Goal: Task Accomplishment & Management: Manage account settings

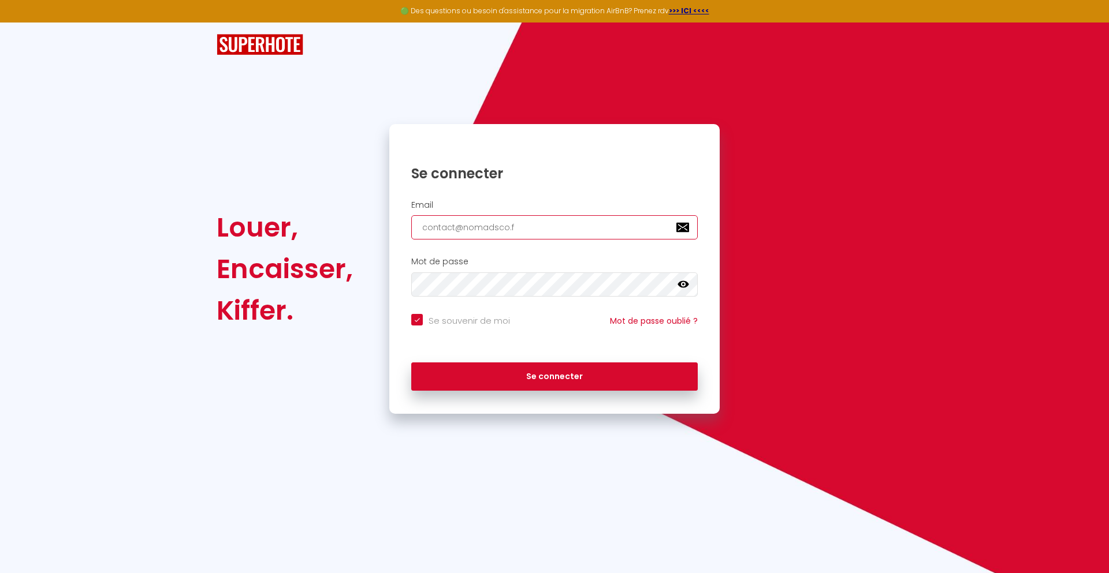
type input "[EMAIL_ADDRESS][DOMAIN_NAME]"
checkbox input "true"
type input "[EMAIL_ADDRESS][DOMAIN_NAME]"
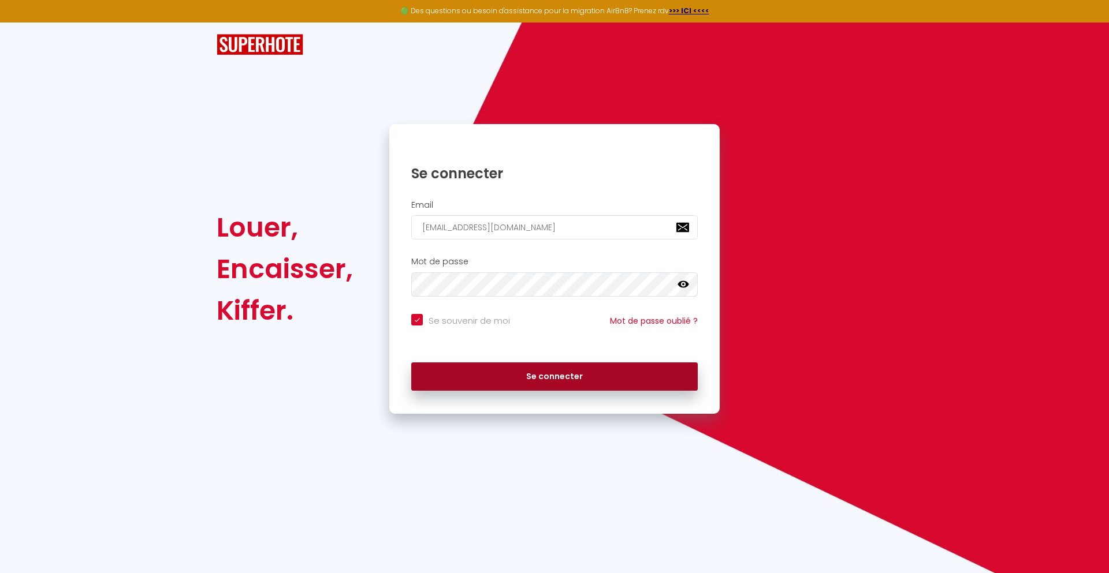
click at [554, 377] on button "Se connecter" at bounding box center [554, 377] width 286 height 29
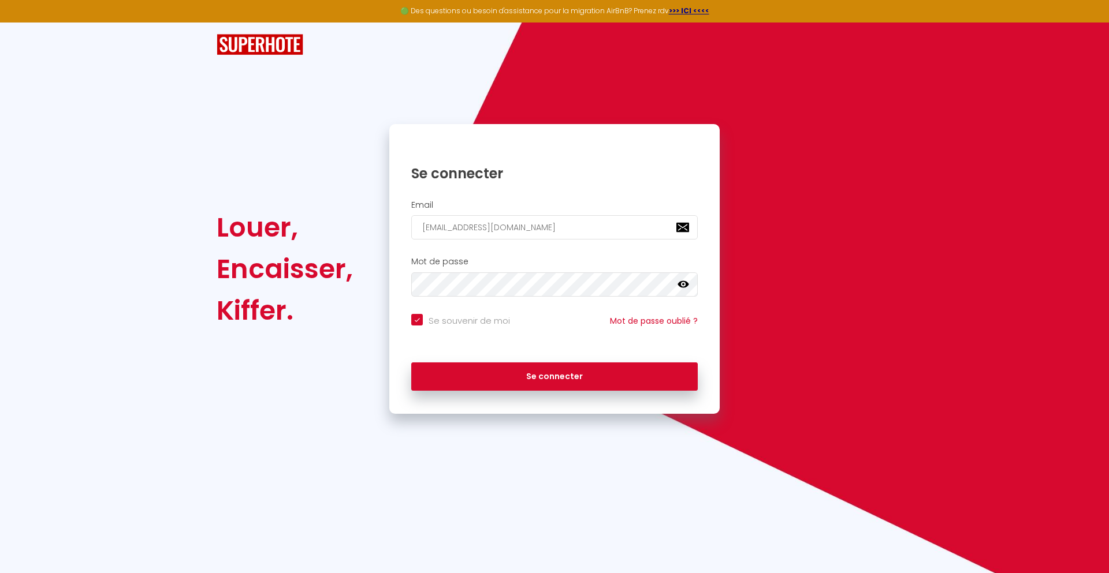
checkbox input "true"
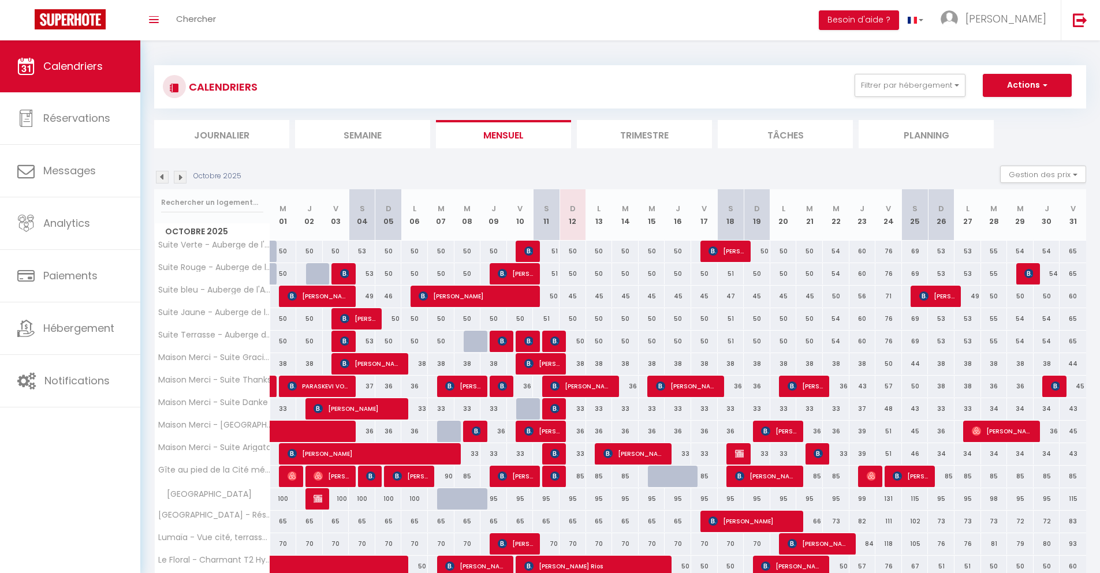
click at [222, 134] on li "Journalier" at bounding box center [221, 134] width 135 height 28
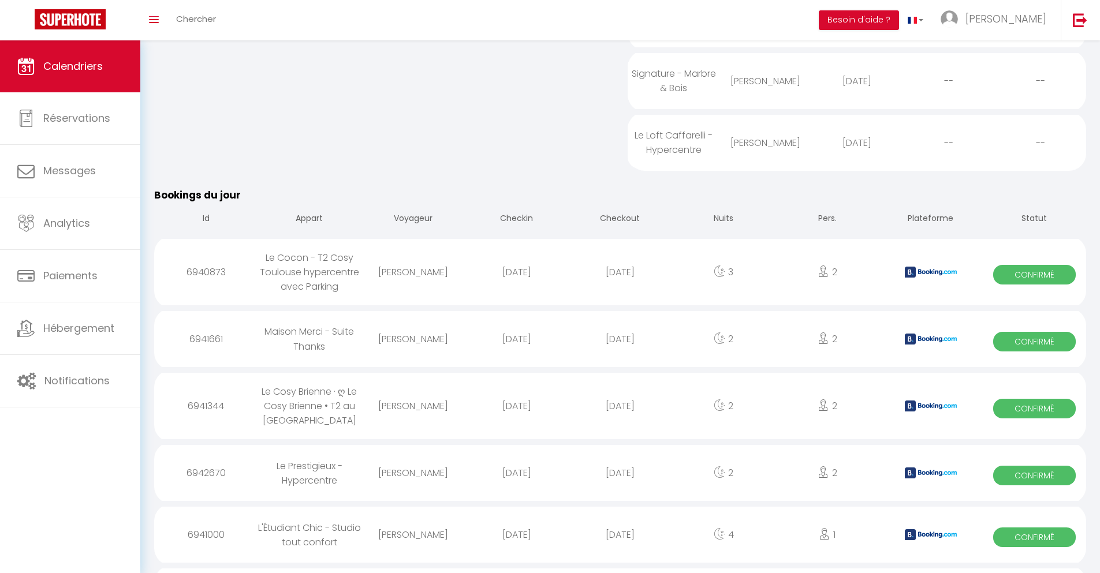
scroll to position [1128, 0]
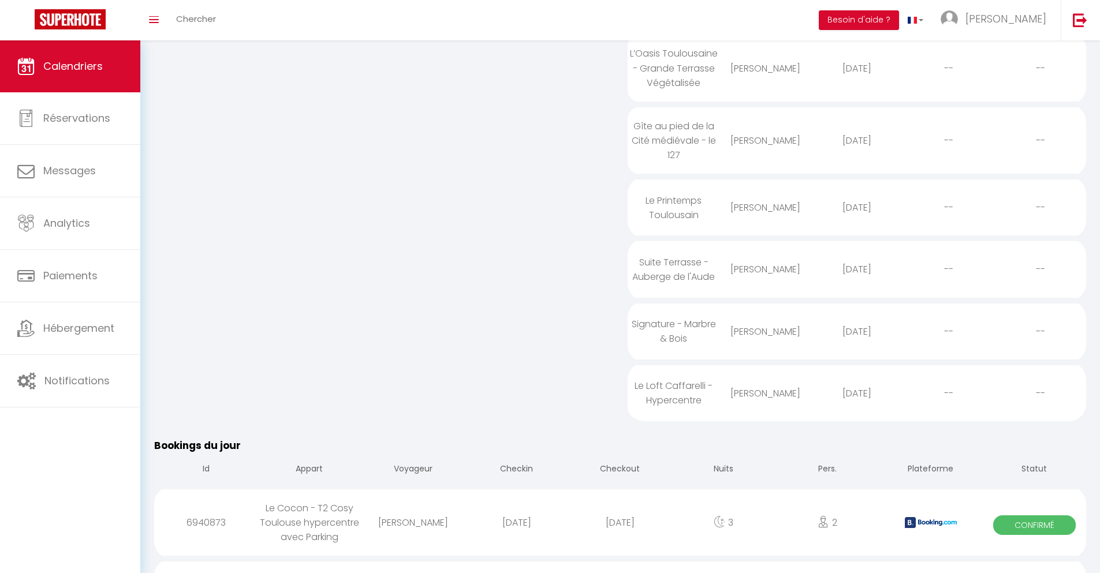
click at [620, 537] on div "[DATE]" at bounding box center [619, 523] width 103 height 38
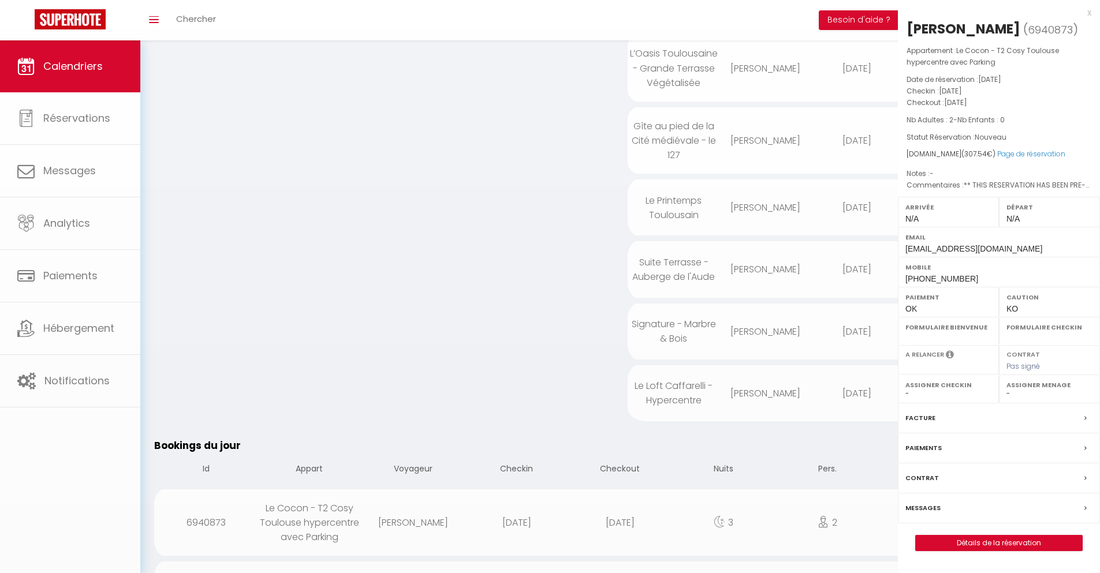
select select "0"
select select "1"
select select
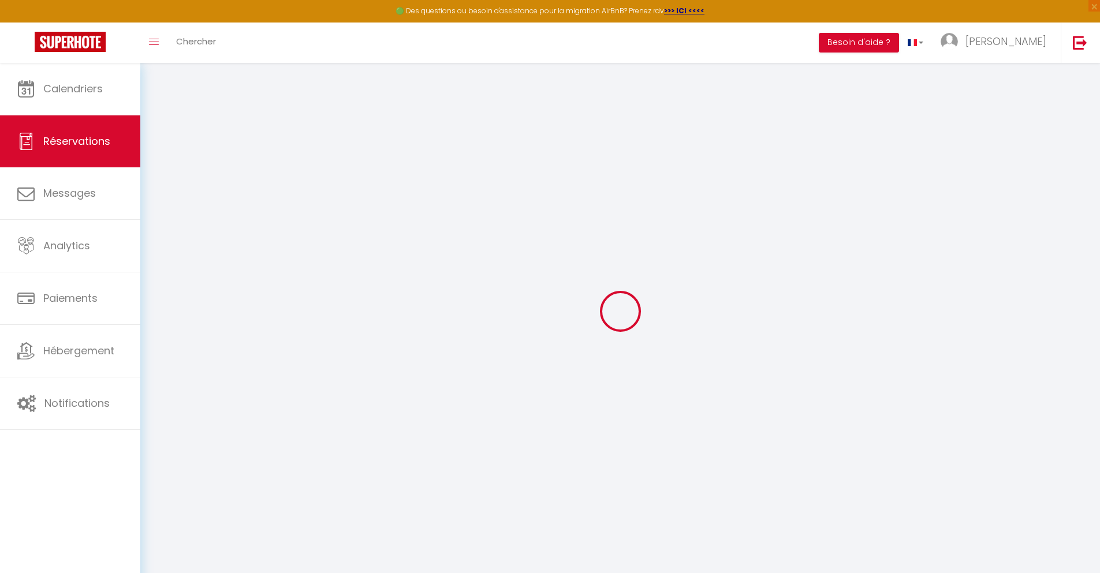
select select
checkbox input "false"
select select
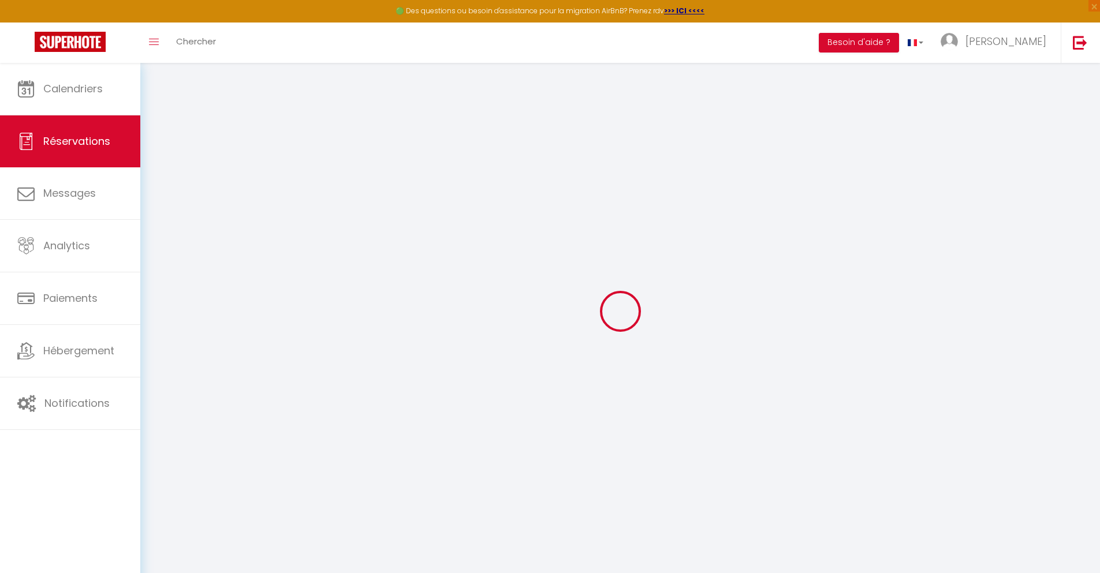
checkbox input "false"
select select
checkbox input "false"
type textarea "** THIS RESERVATION HAS BEEN PRE-PAID ** BOOKING NOTE : Payment charge is EUR 4…"
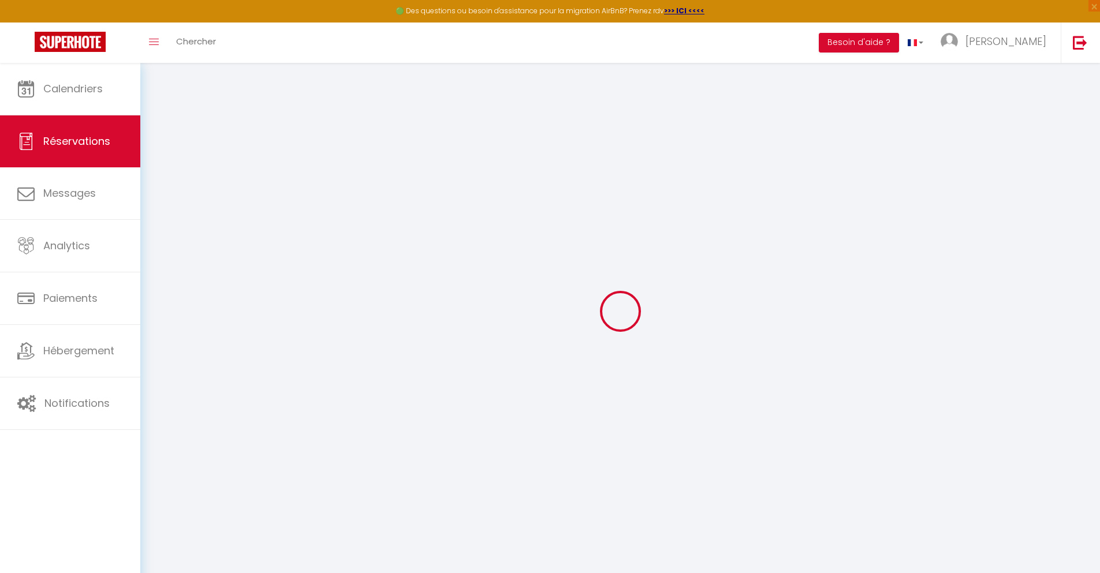
type input "40"
type input "16.44"
select select
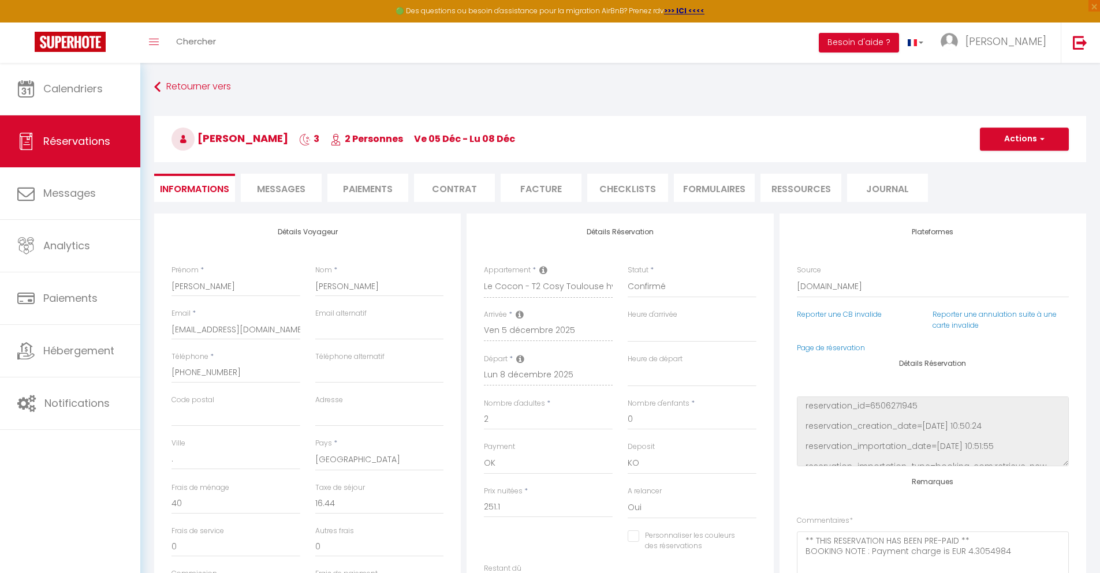
checkbox input "false"
select select
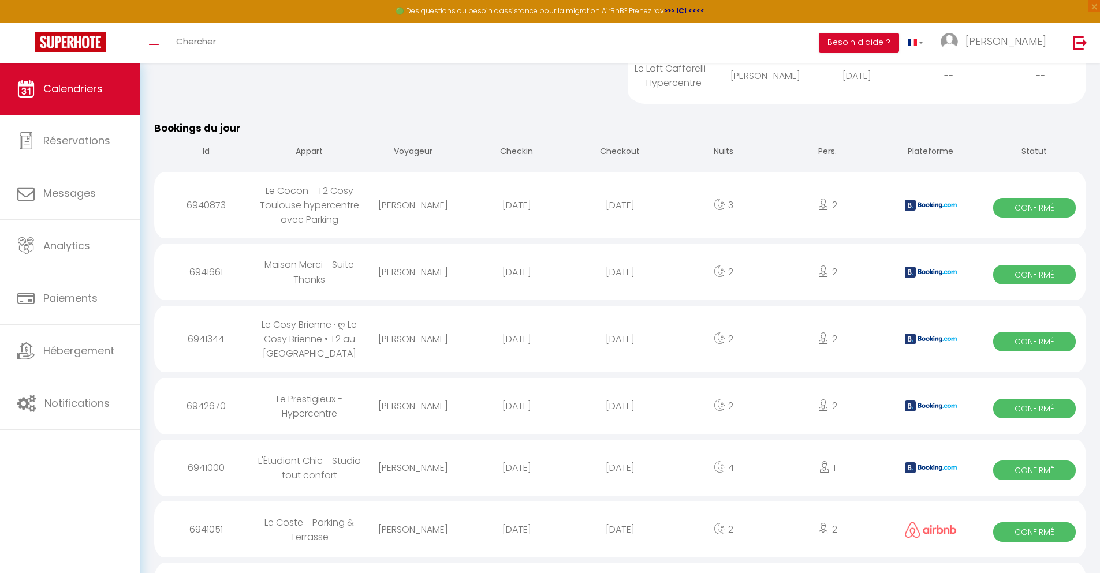
scroll to position [1213, 0]
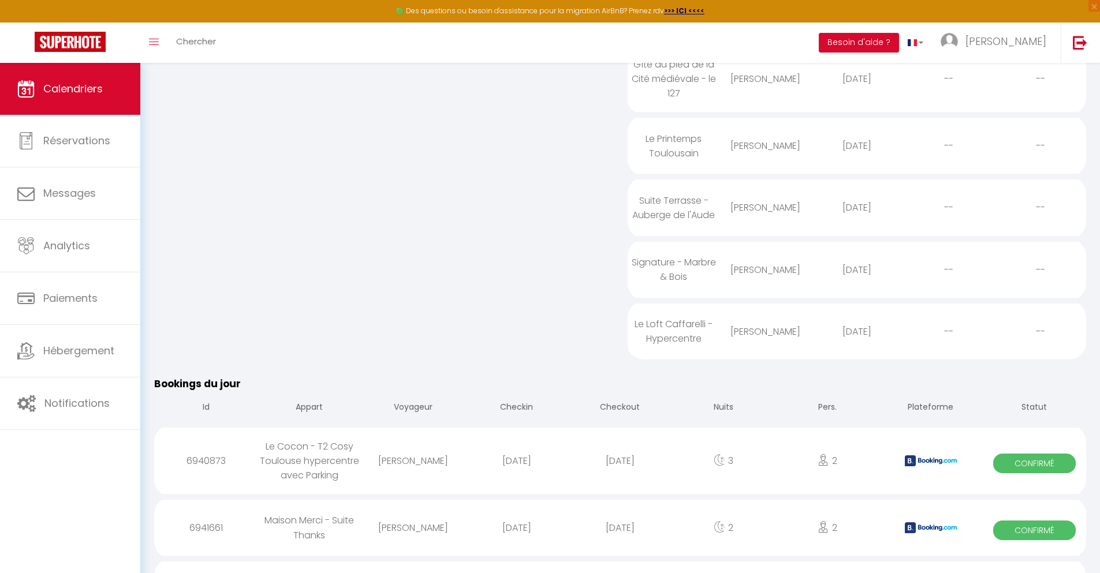
click at [620, 542] on div "[DATE]" at bounding box center [619, 528] width 103 height 38
select select "0"
select select "1"
select select
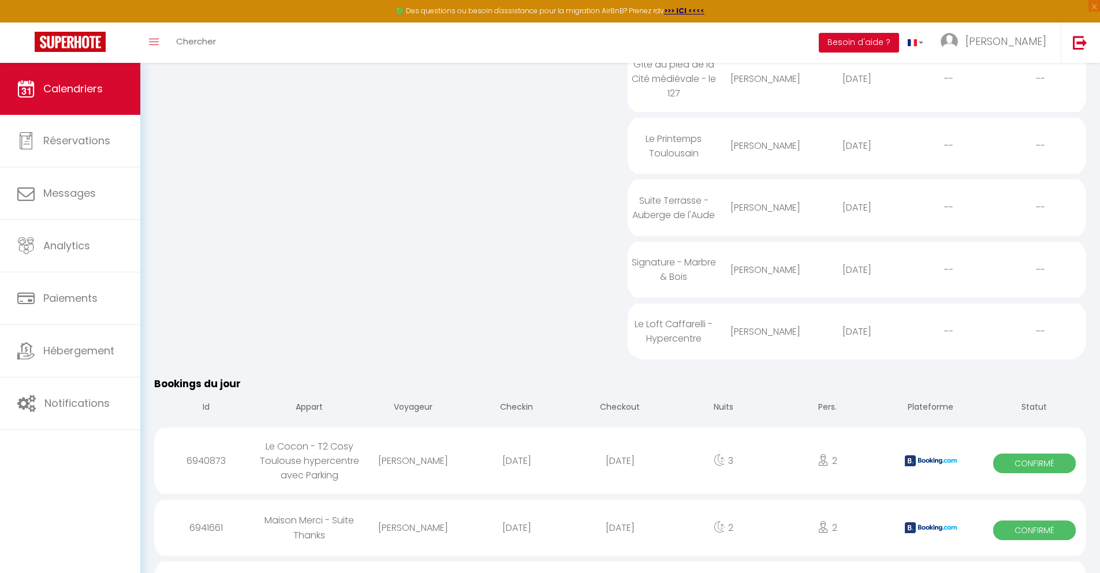
select select
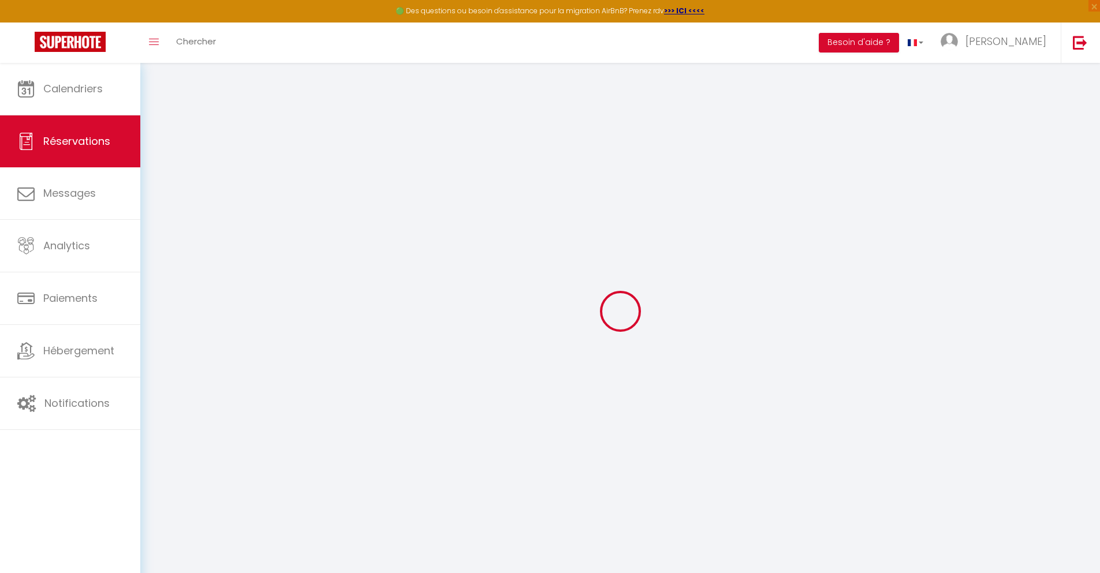
select select
checkbox input "false"
select select
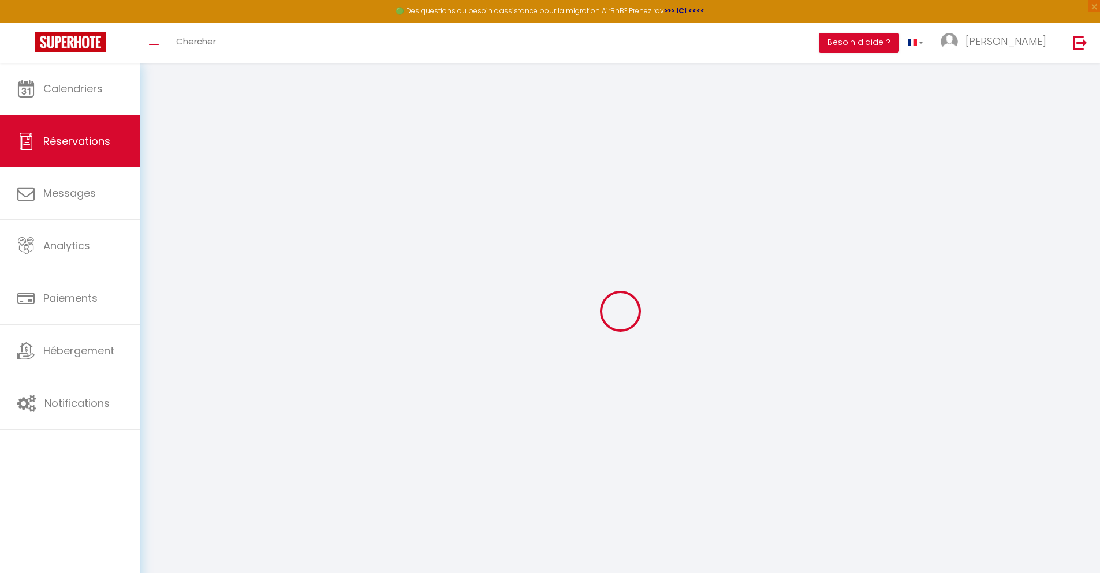
checkbox input "false"
type textarea "** THIS RESERVATION HAS BEEN PRE-PAID ** BOOKING NOTE : Payment charge is EUR 2…"
type input "30"
type input "8.9"
select select
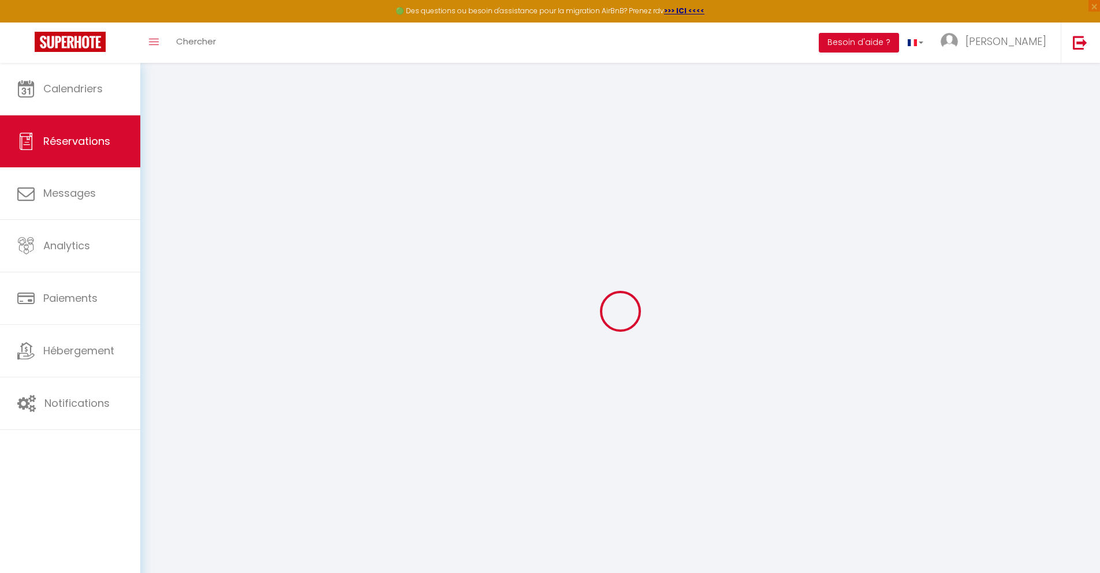
select select
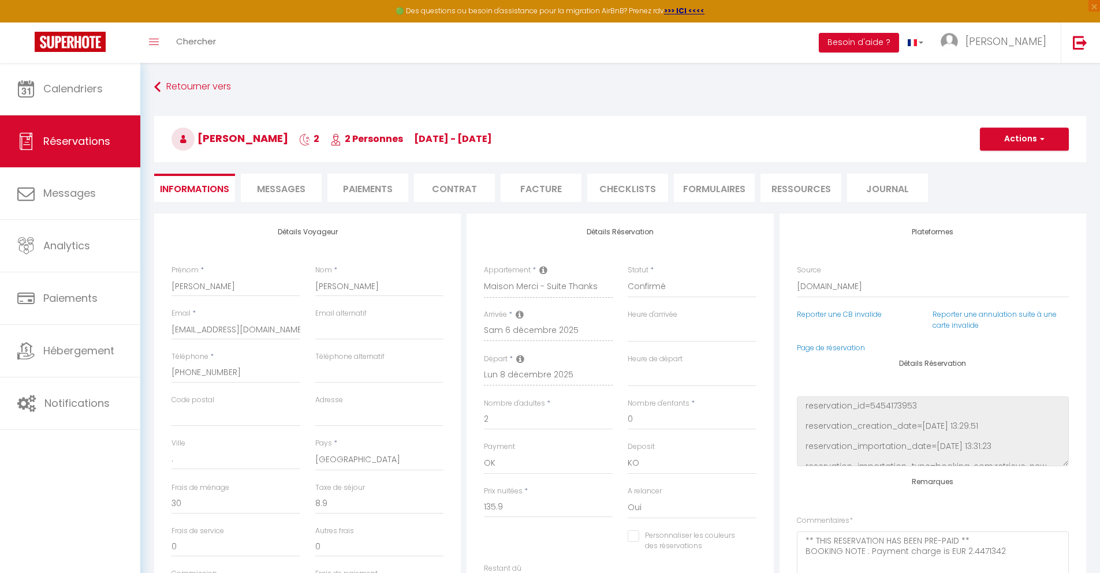
checkbox input "false"
select select
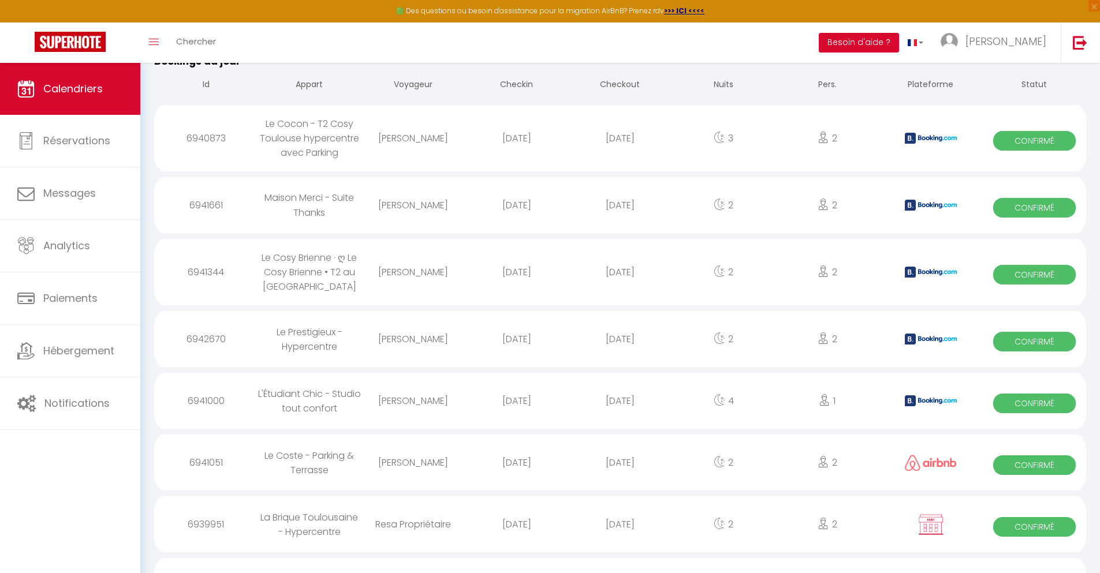
scroll to position [1286, 0]
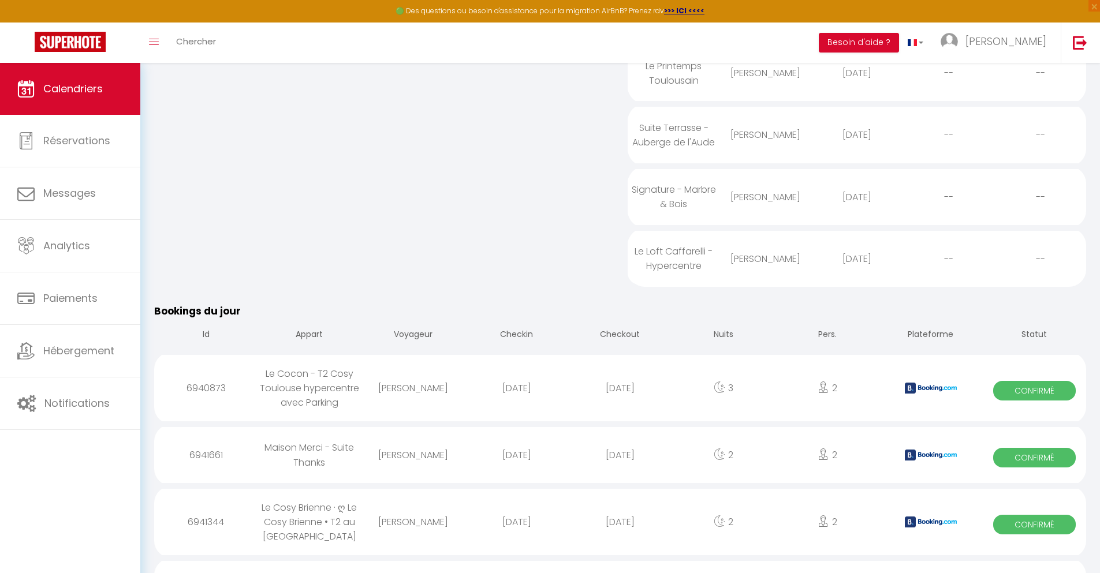
click at [620, 537] on div "[DATE]" at bounding box center [619, 523] width 103 height 38
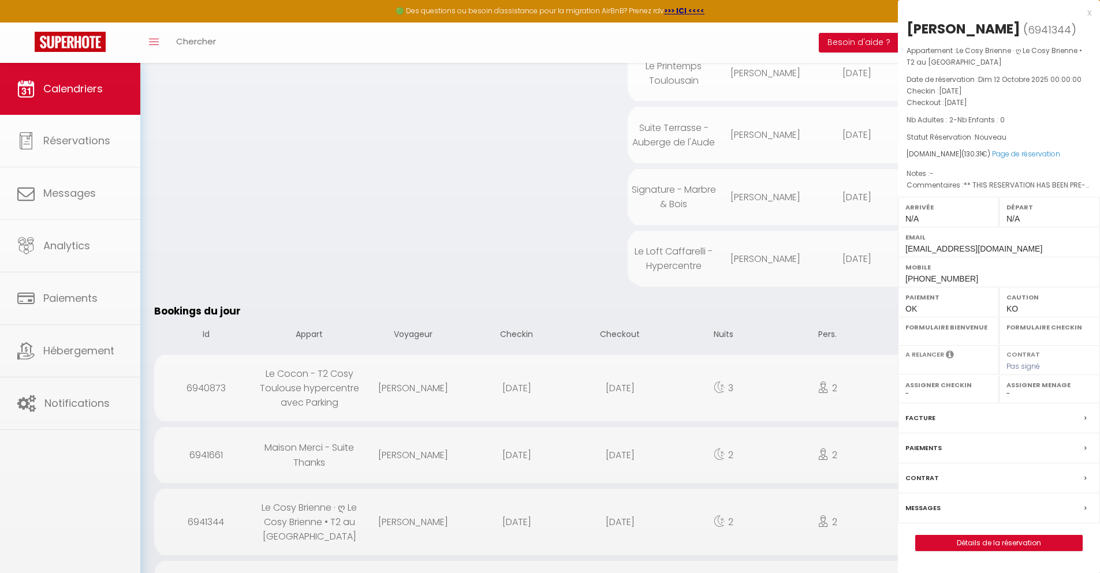
select select "0"
select select "1"
select select
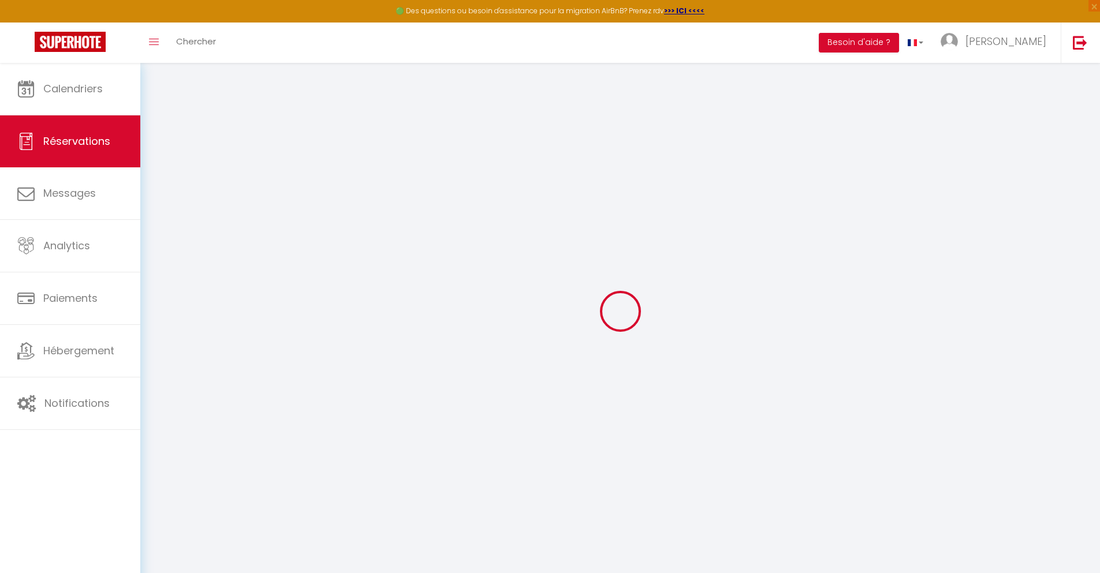
select select
checkbox input "false"
type textarea "** THIS RESERVATION HAS BEEN PRE-PAID ** BOOKING NOTE : Payment charge is EUR 1…"
type input "40"
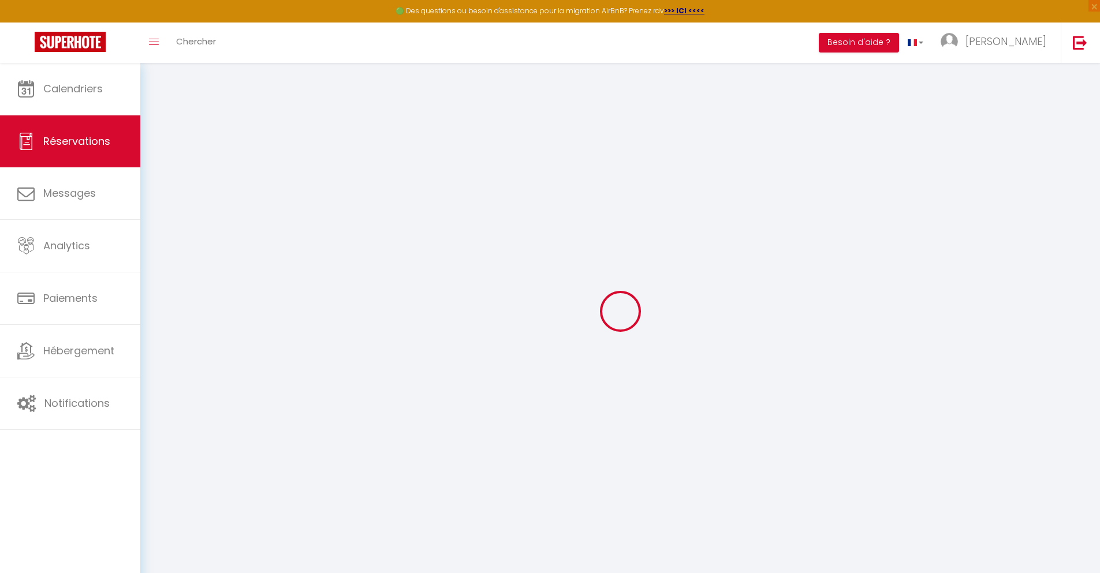
type input "6.07"
select select
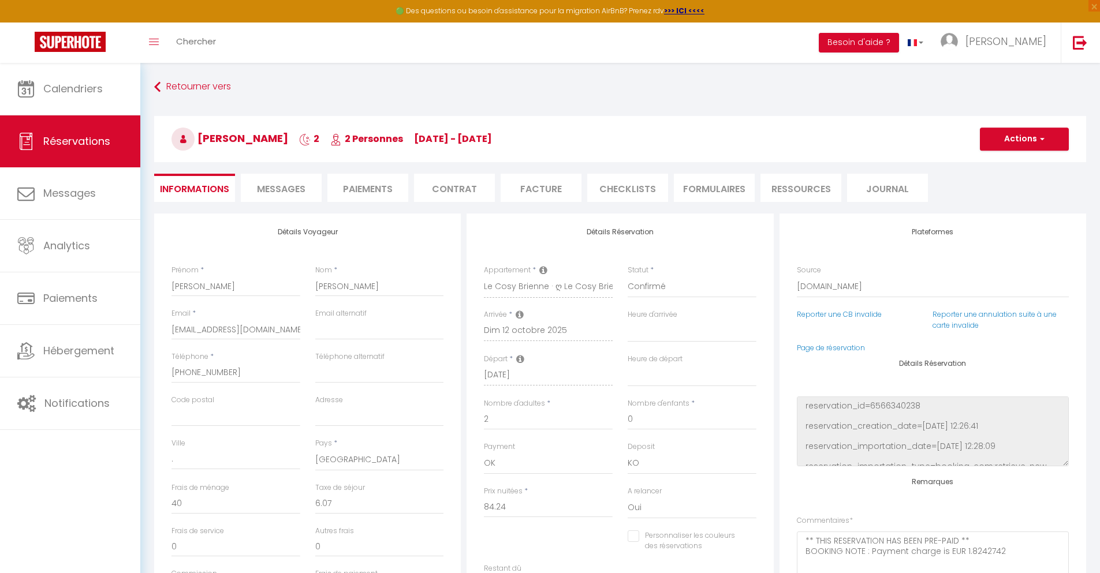
checkbox input "false"
select select
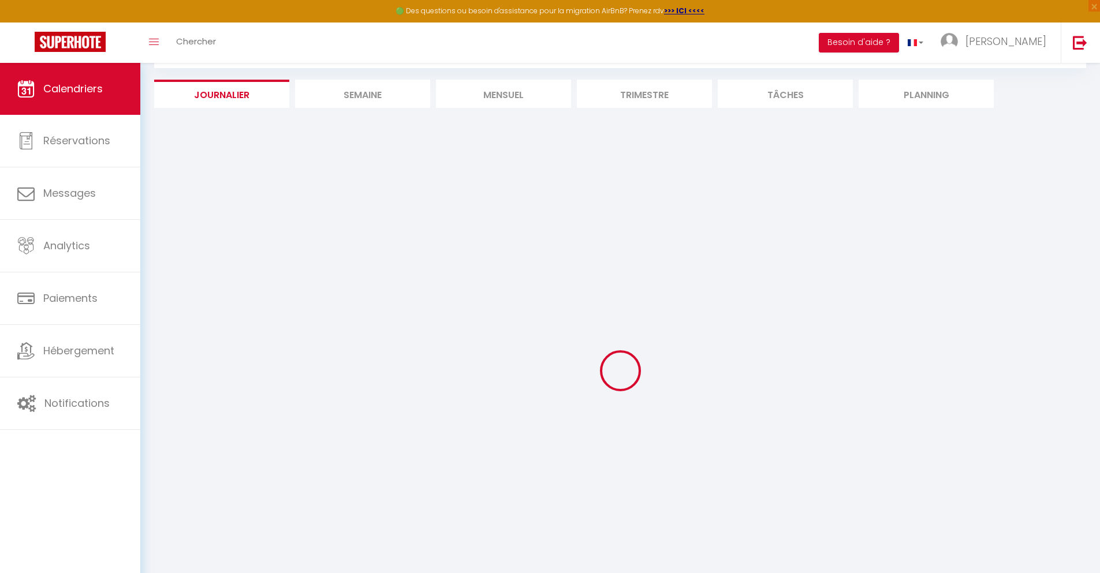
select select
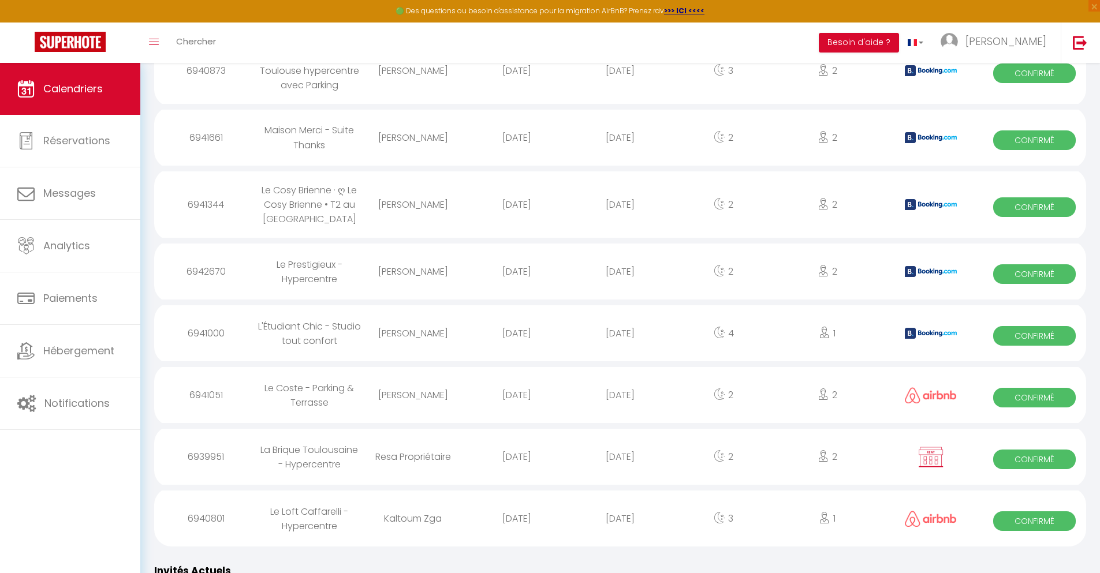
scroll to position [1347, 0]
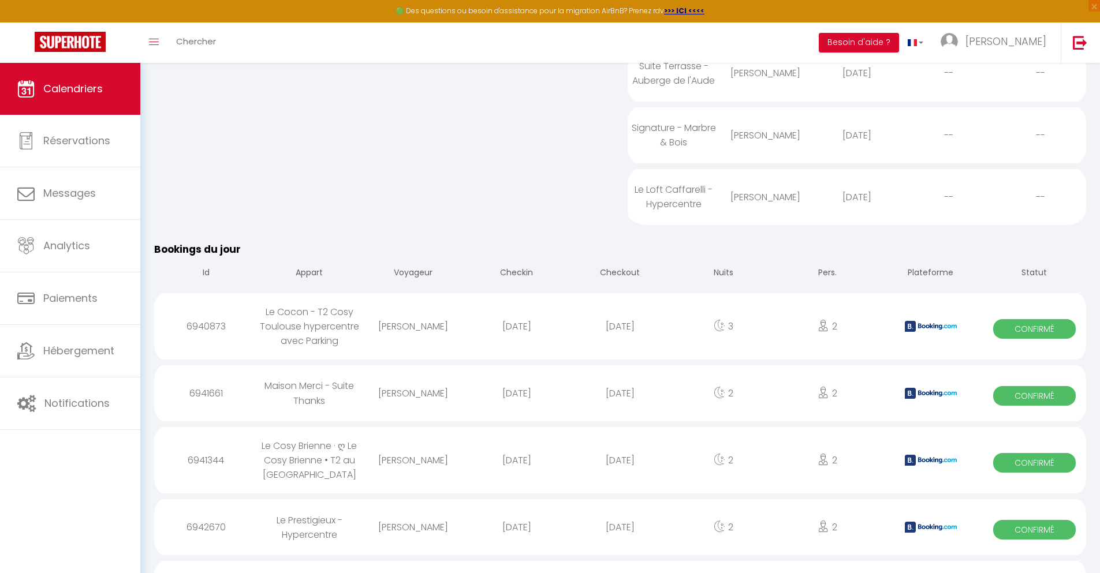
click at [620, 542] on div "[DATE]" at bounding box center [619, 528] width 103 height 38
select select "0"
select select "1"
select select
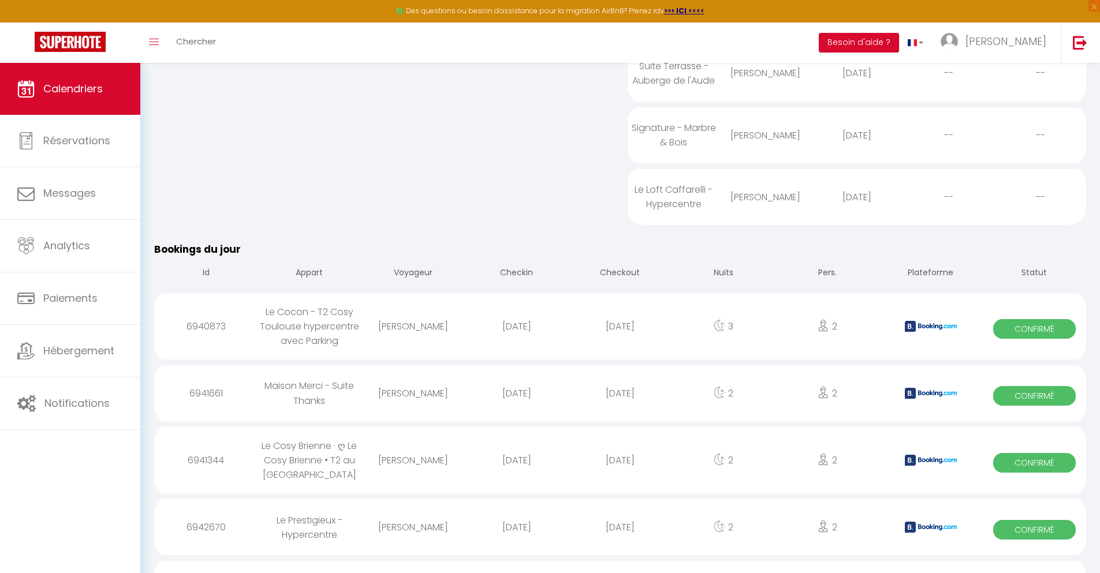
select select
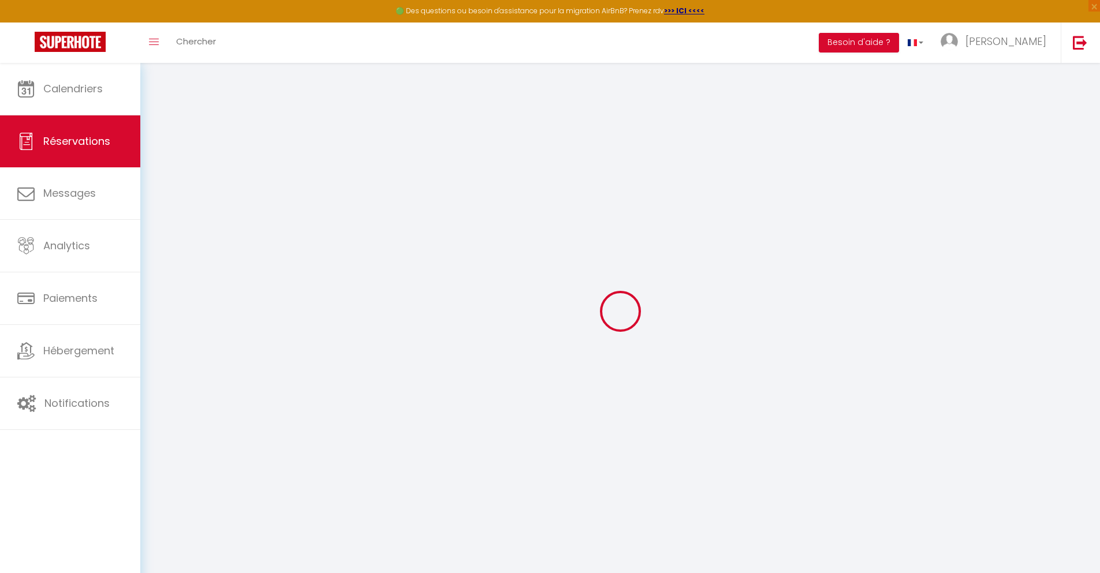
type input "[PERSON_NAME]"
type input "Daviau"
type input "[EMAIL_ADDRESS][DOMAIN_NAME]"
type input "[PHONE_NUMBER]"
type input "."
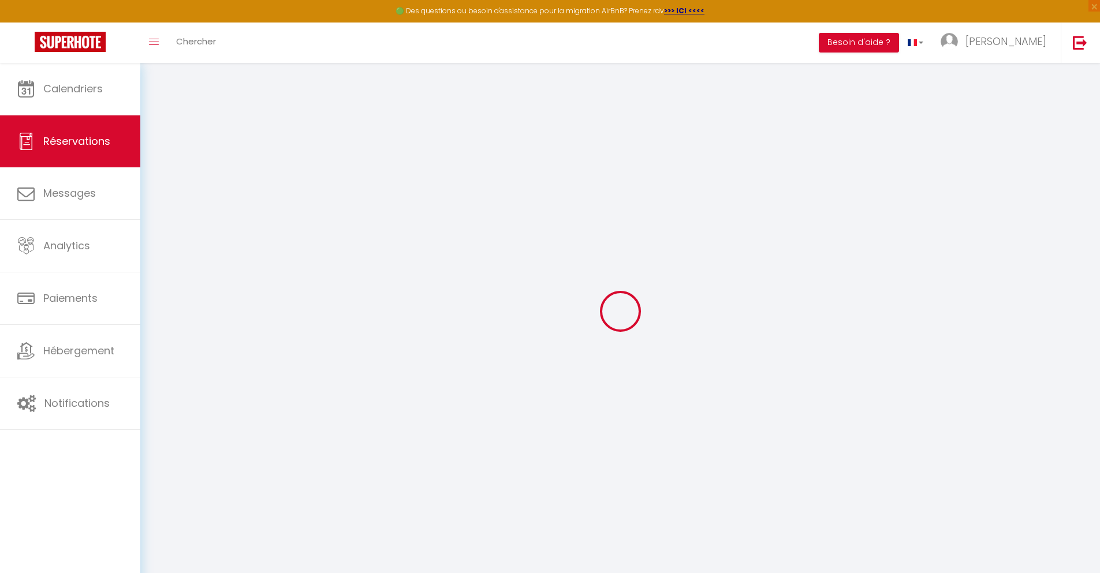
select select "FR"
type input "28.28"
type input "2.44"
select select "43252"
select select "1"
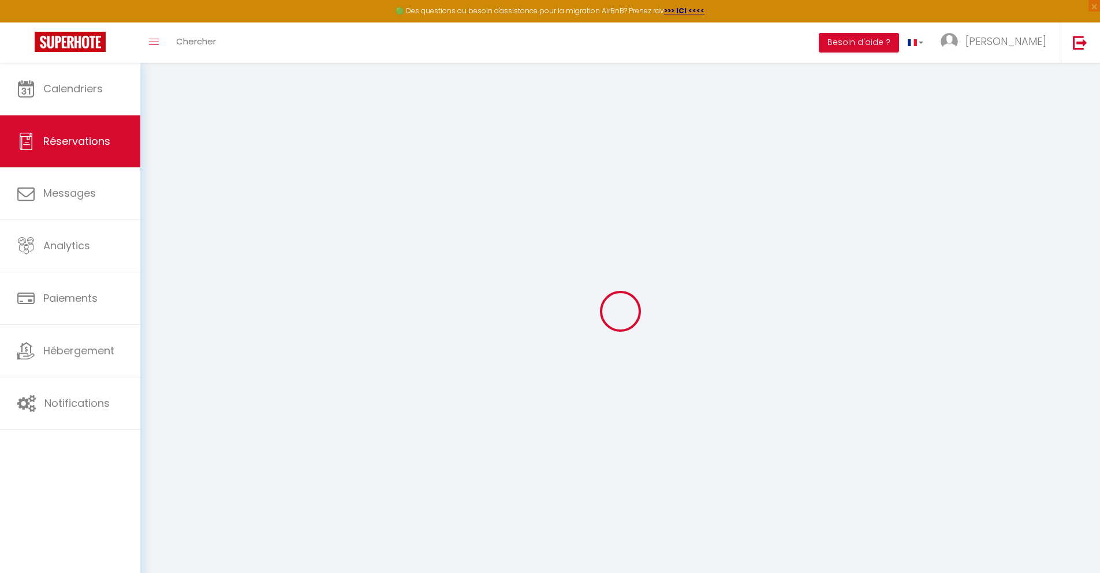
select select
type input "2"
select select "12"
select select
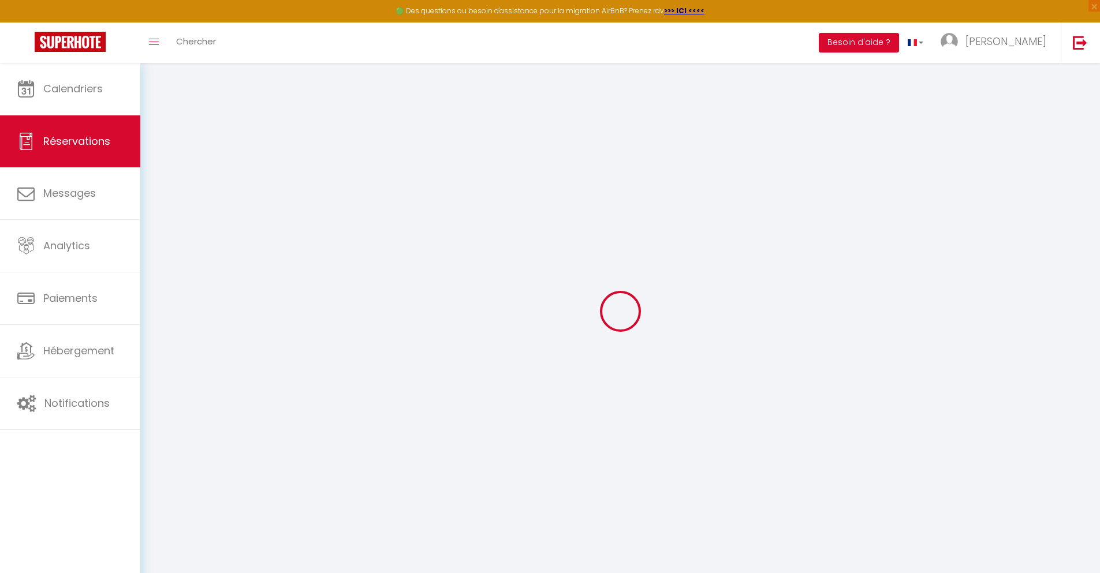
type input "126.36"
checkbox input "false"
type input "0"
select select "2"
type input "0"
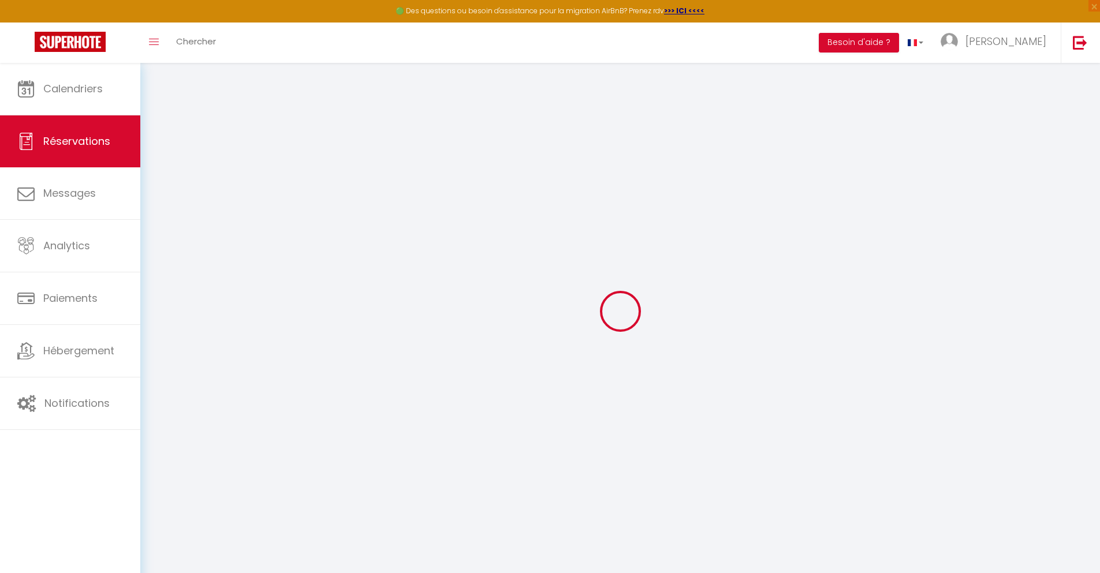
type input "0"
select select
select select "14"
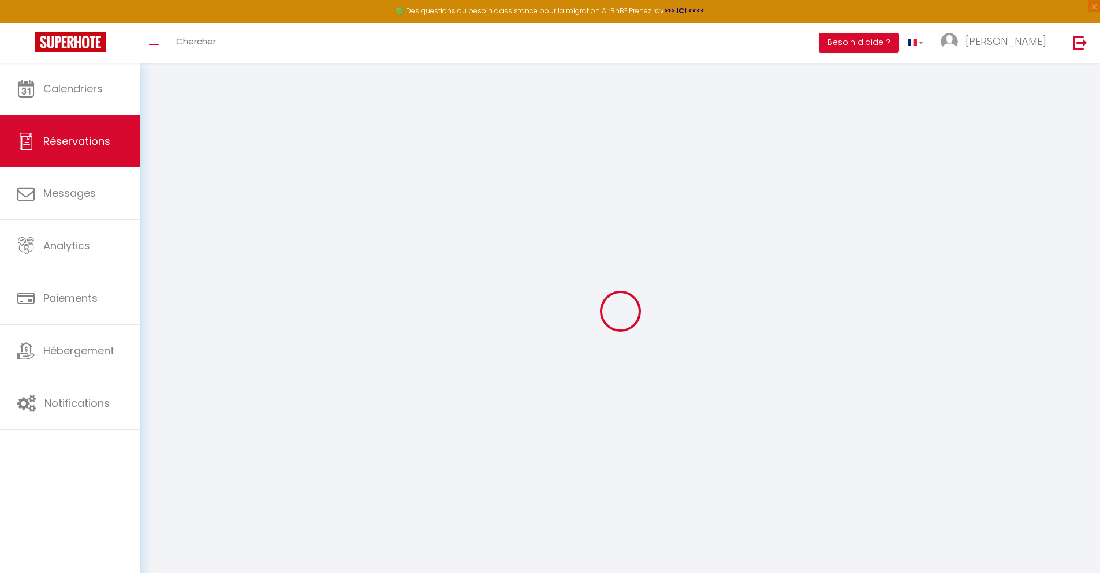
checkbox input "false"
select select
checkbox input "false"
select select
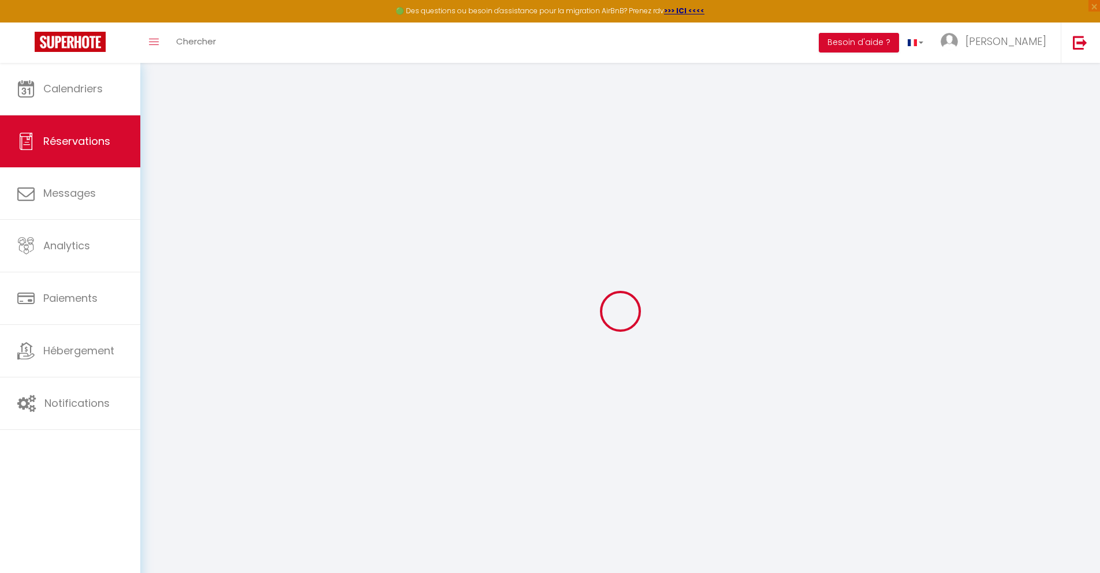
select select
checkbox input "false"
type textarea "** THIS RESERVATION HAS BEEN PRE-PAID ** Reservation has a cancellation grace p…"
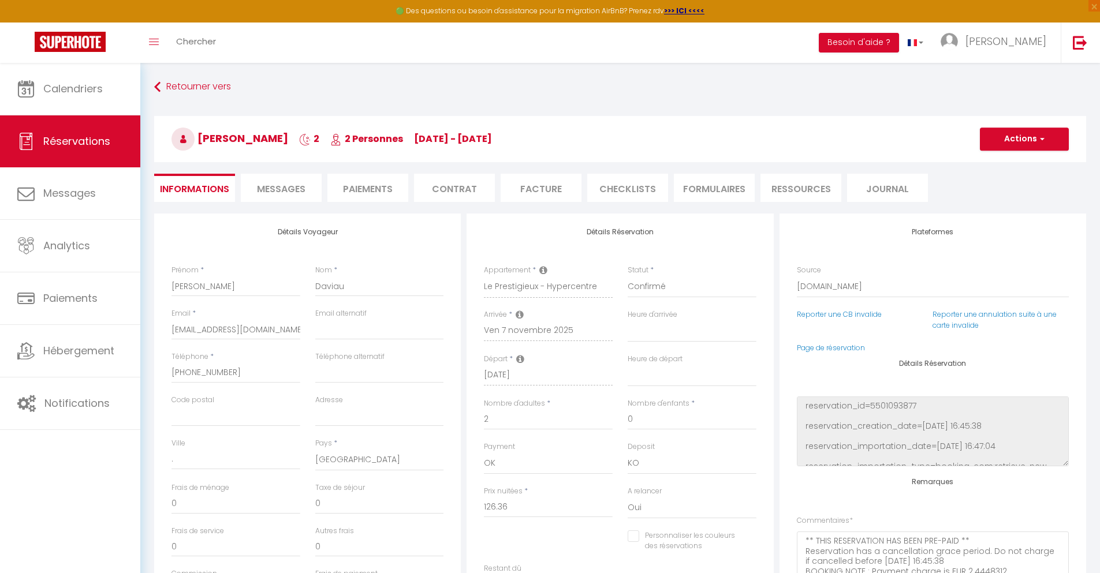
type input "40"
type input "8.27"
select select
checkbox input "false"
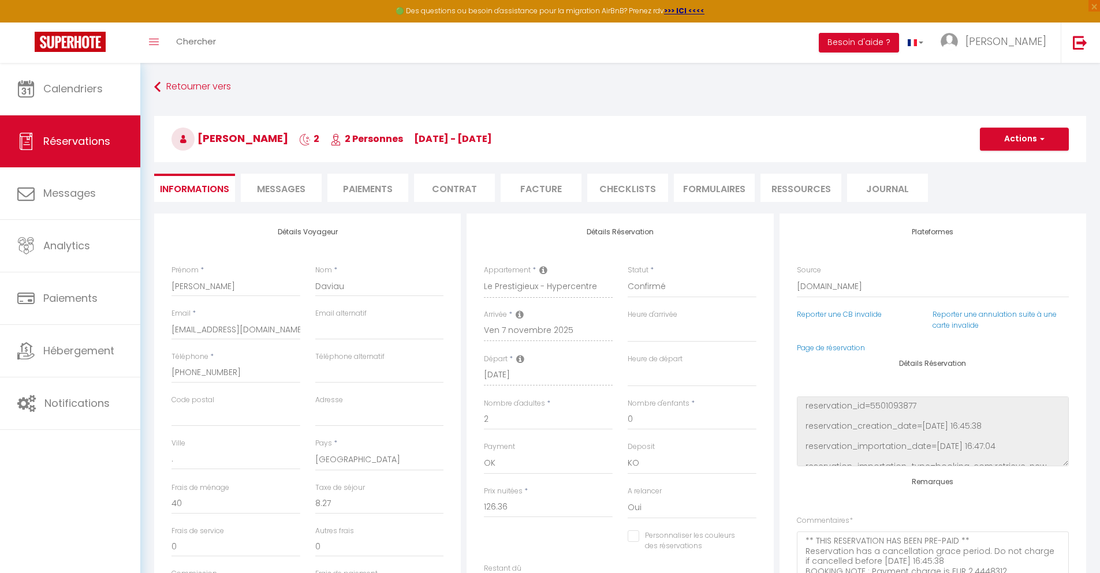
select select
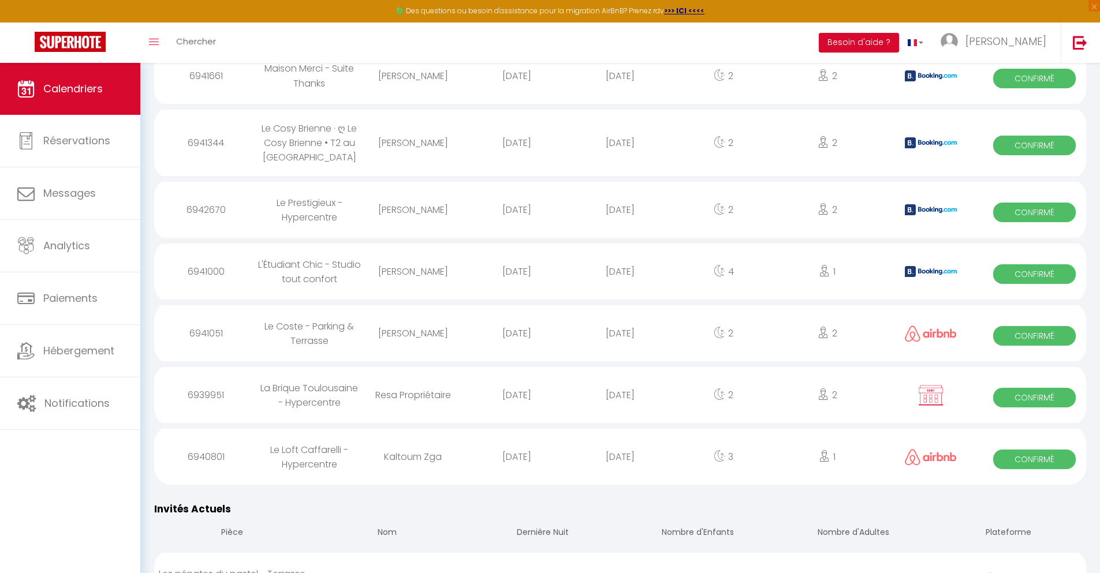
scroll to position [1409, 0]
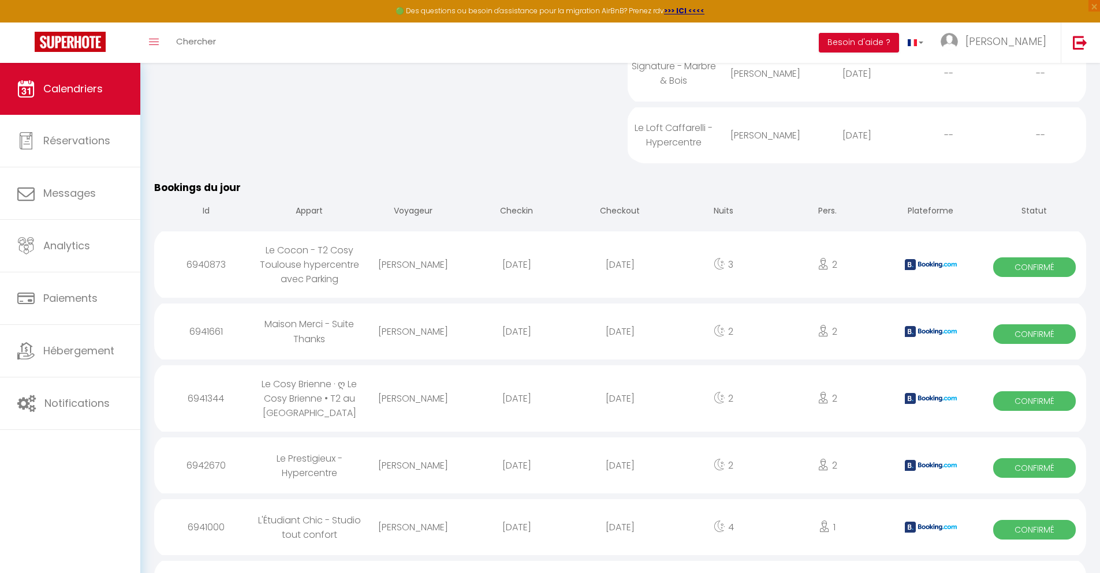
click at [620, 542] on div "[DATE]" at bounding box center [619, 528] width 103 height 38
select select "0"
select select "1"
select select
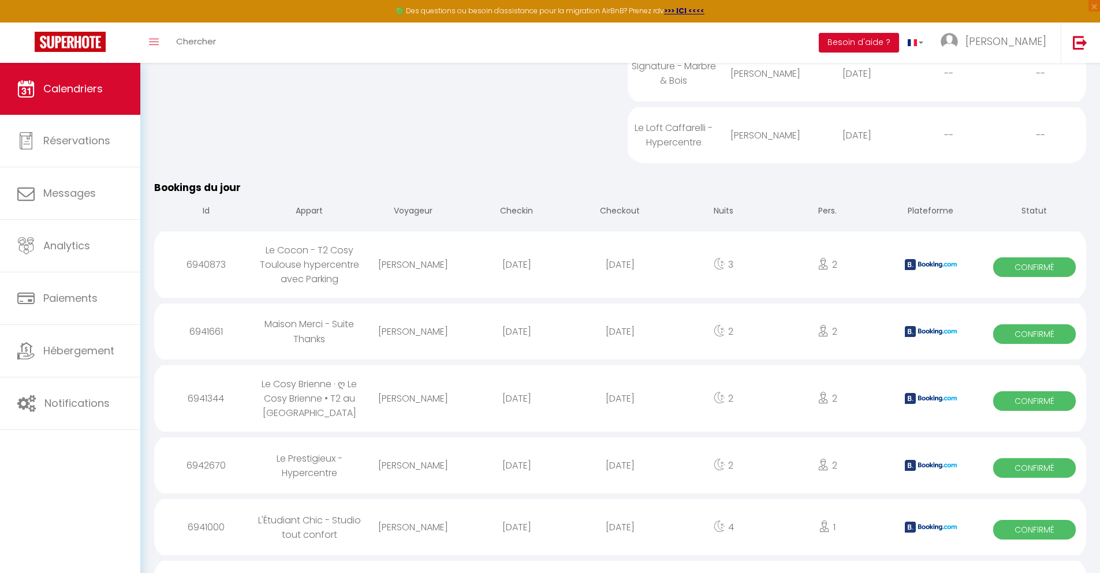
select select
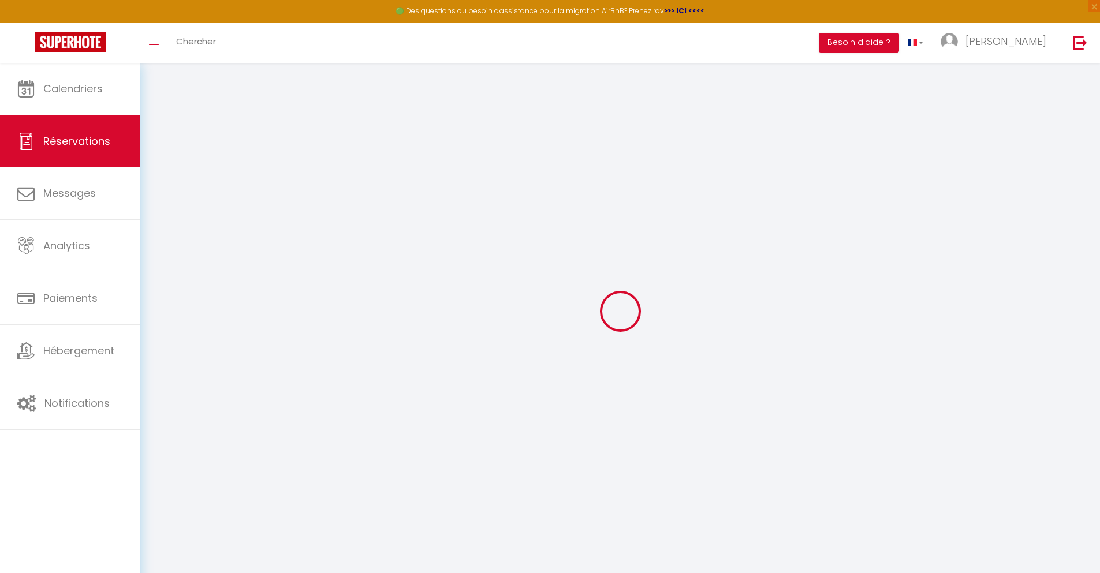
select select
checkbox input "false"
select select
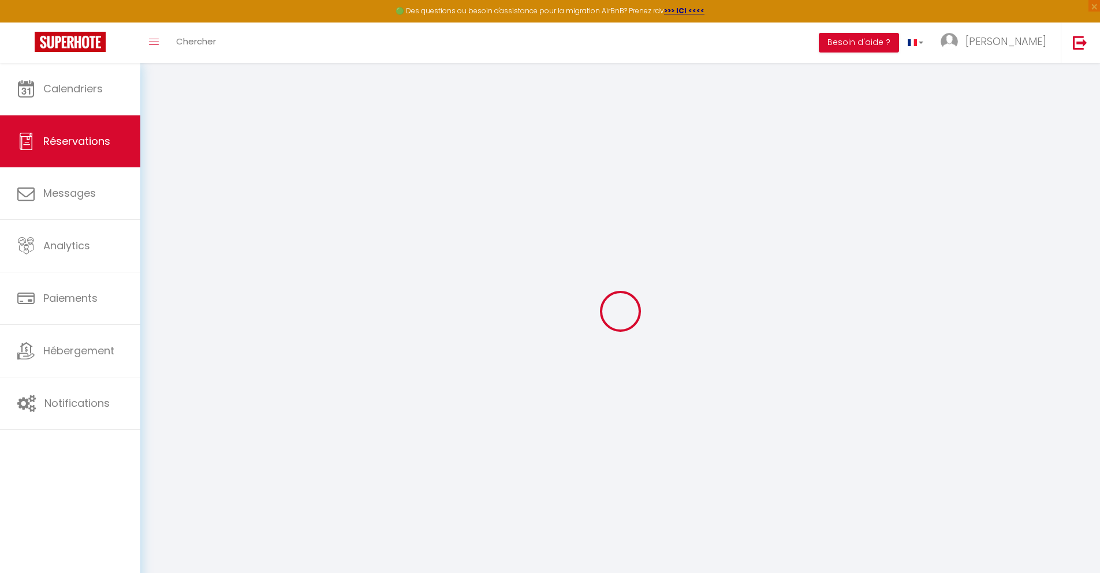
checkbox input "false"
type textarea "** THIS RESERVATION HAS BEEN PRE-PAID ** BOOKING NOTE : Payment charge is EUR 2…"
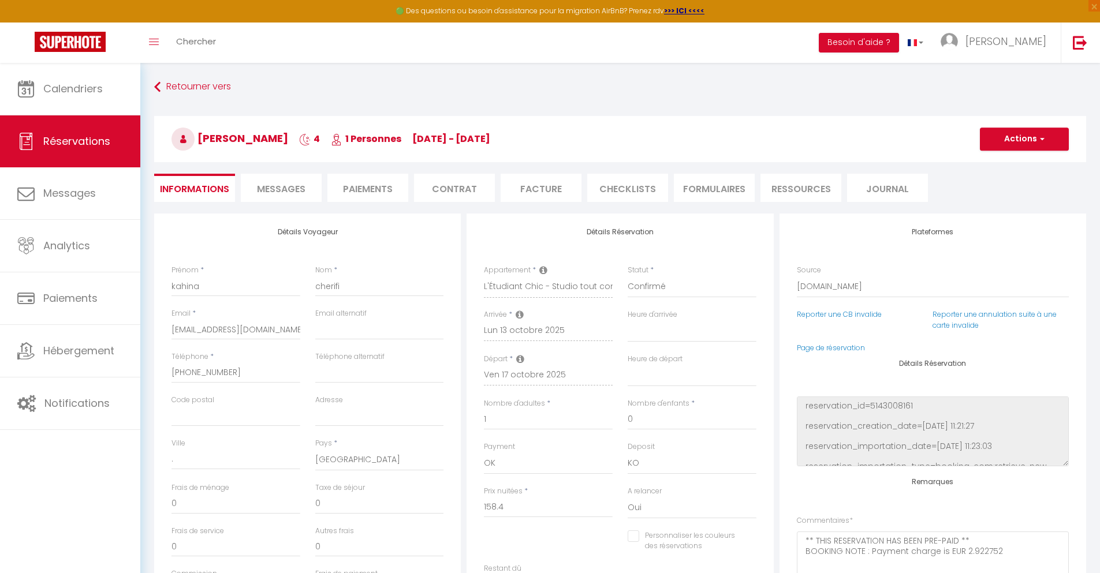
type input "40"
type input "10.37"
select select
checkbox input "false"
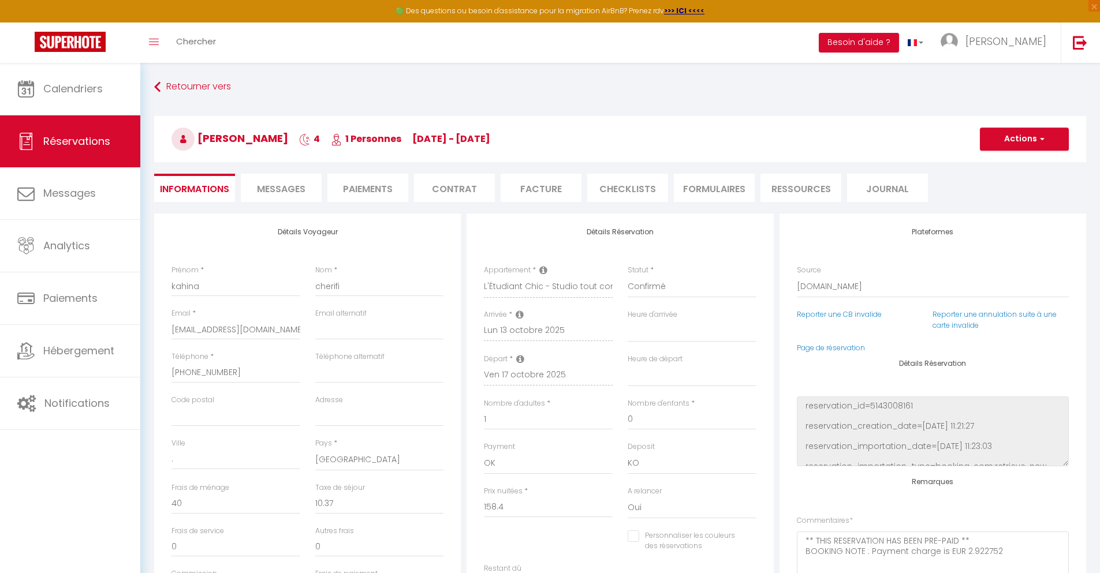
select select
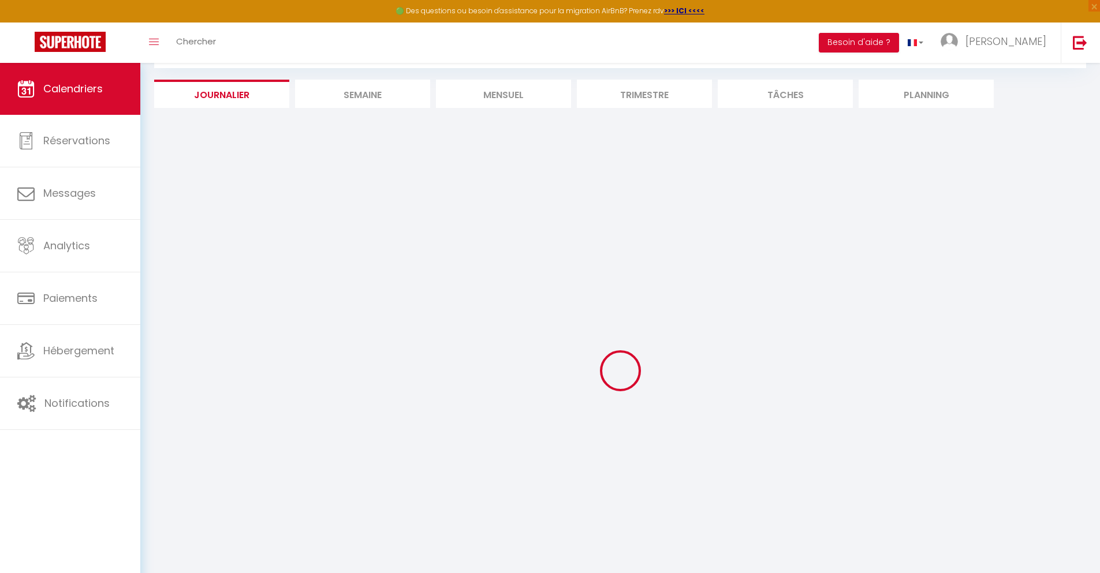
select select
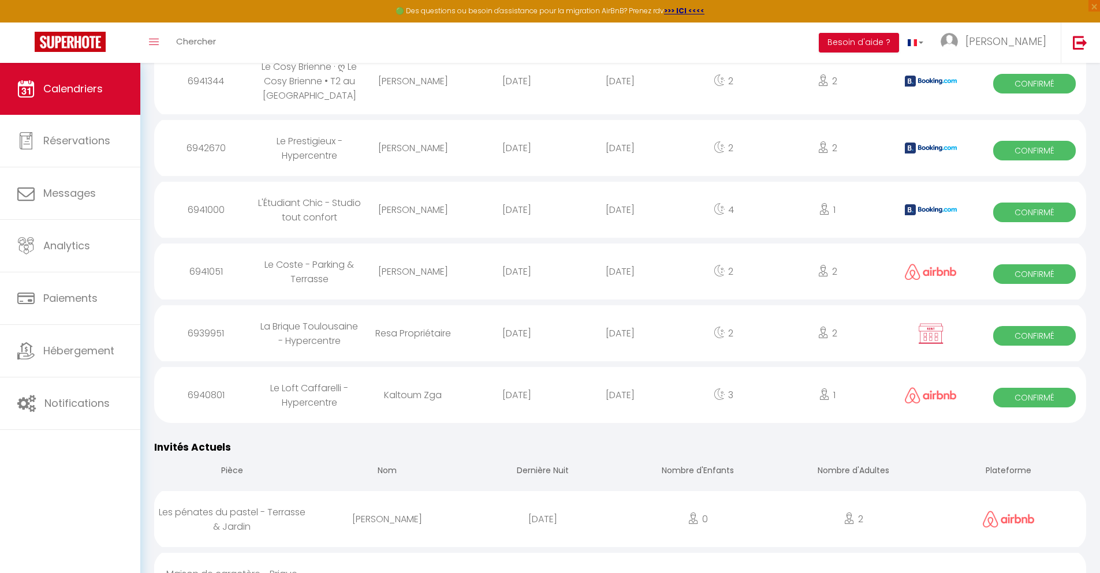
scroll to position [1471, 0]
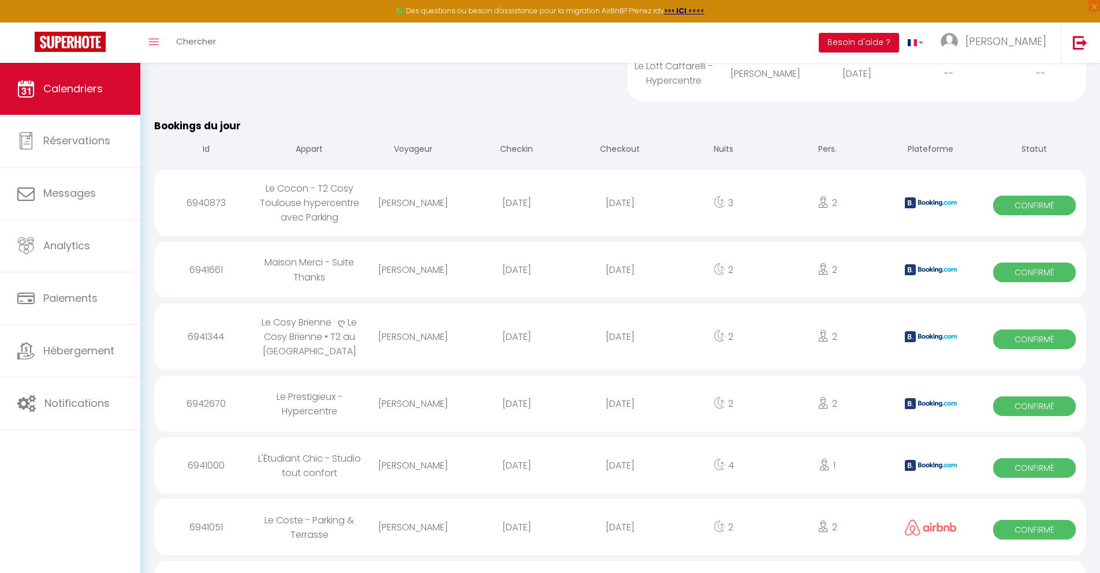
click at [620, 542] on div "[DATE]" at bounding box center [619, 528] width 103 height 38
select select "0"
select select "1"
select select
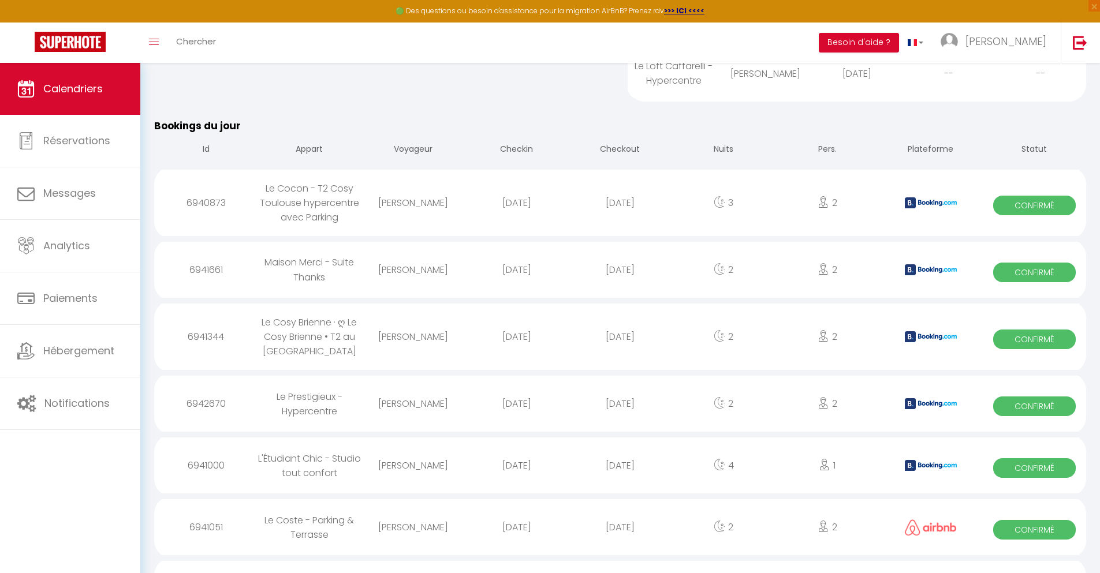
select select
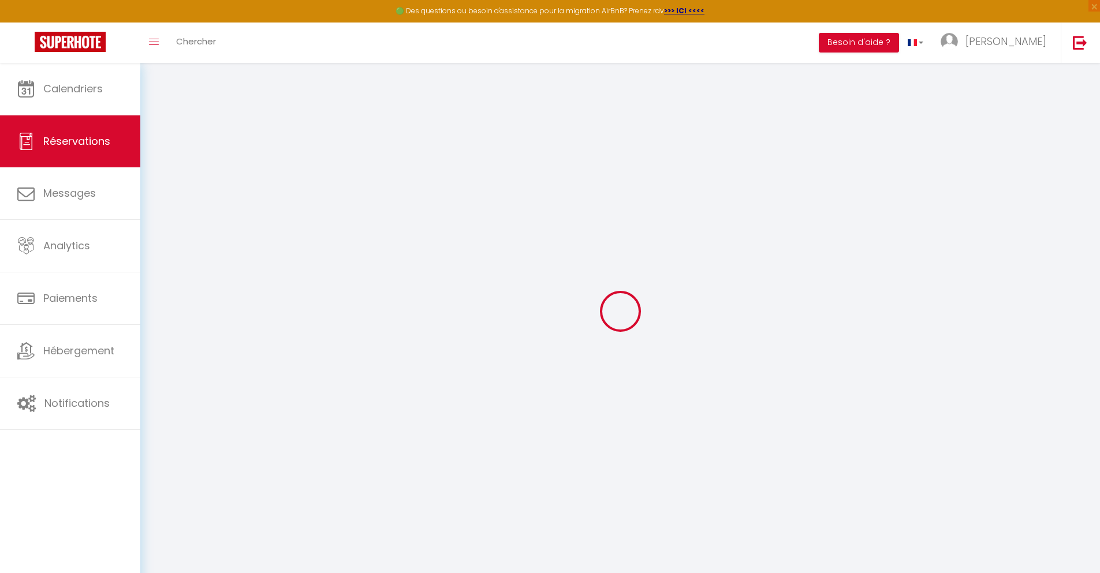
select select
checkbox input "false"
select select
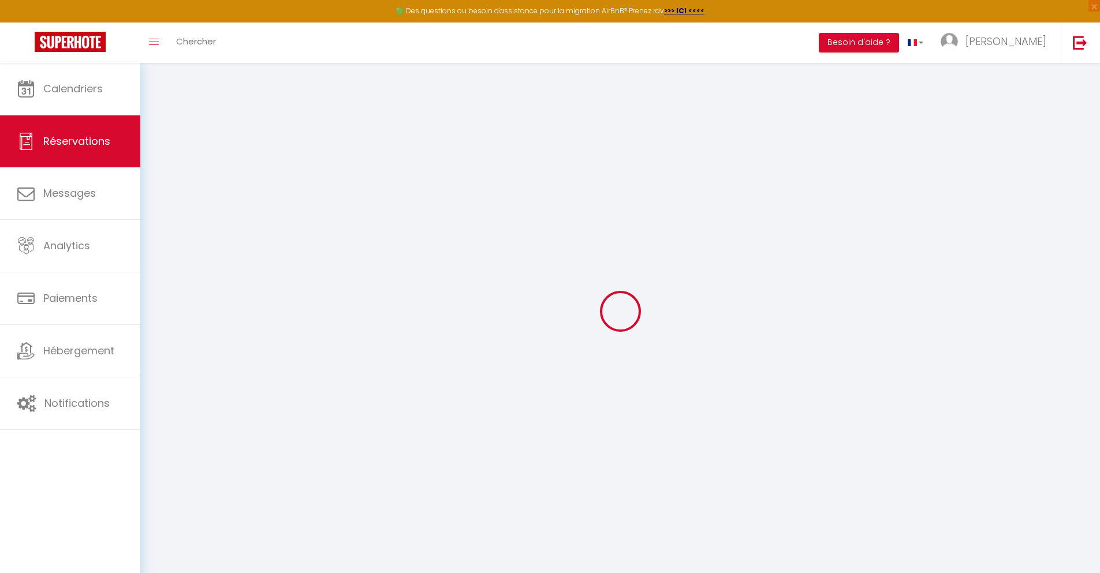
select select
checkbox input "false"
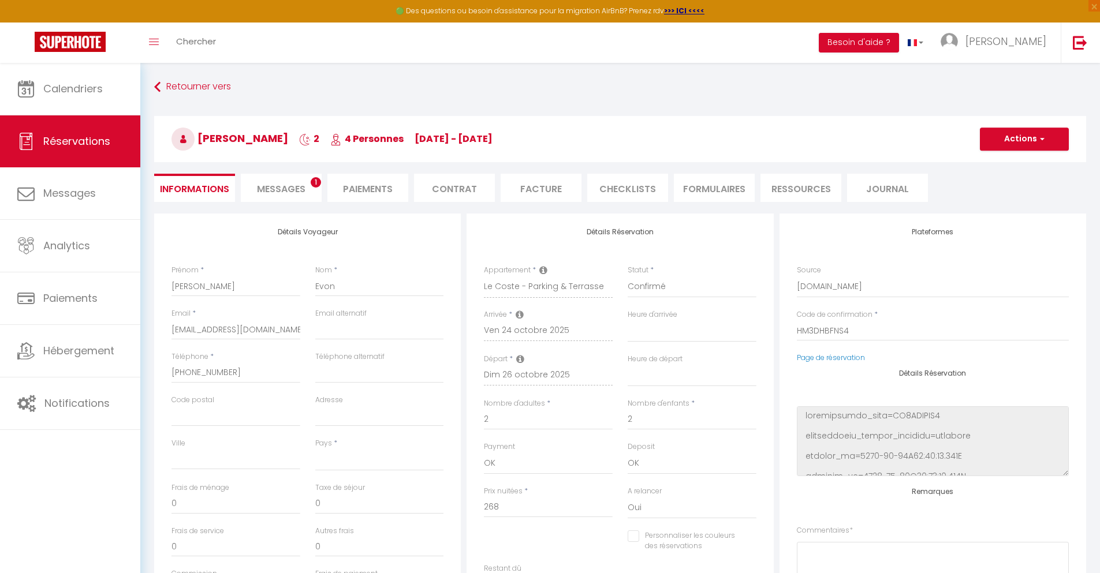
select select
type input "85"
type input "9.65"
select select
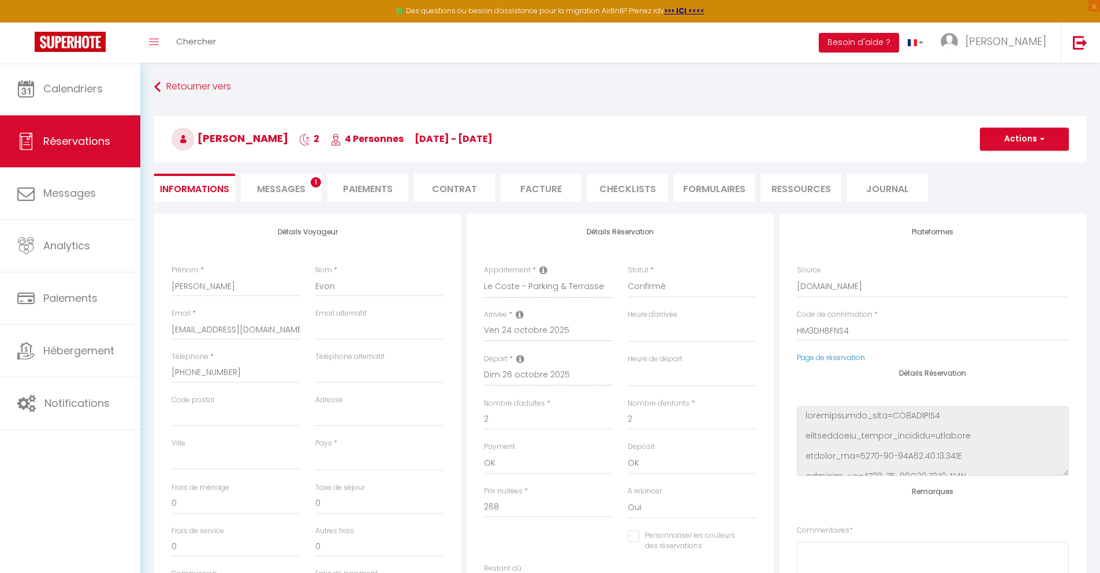
checkbox input "false"
select select
checkbox input "false"
select select
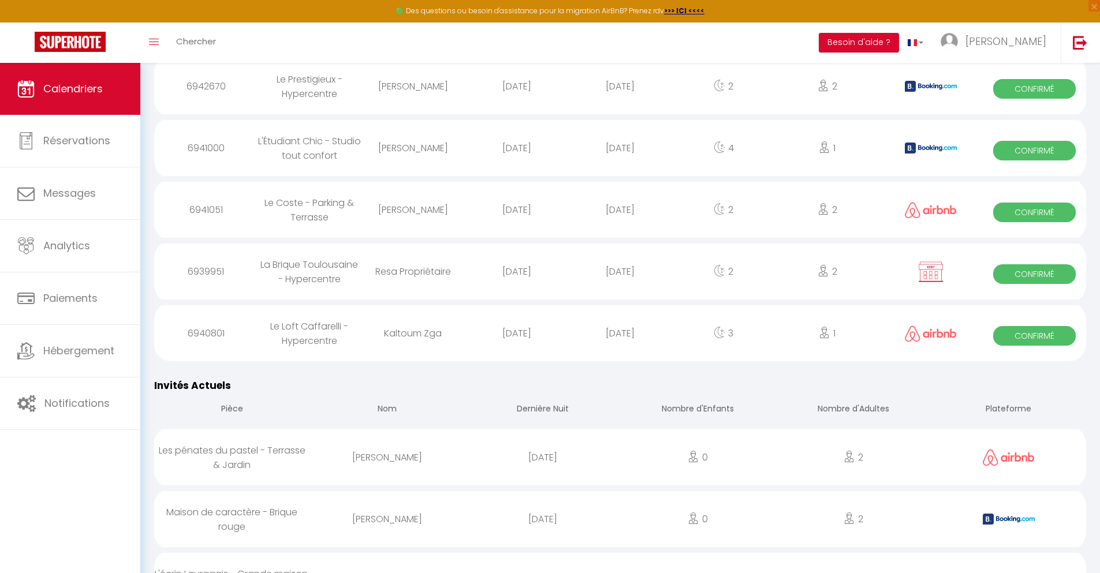
scroll to position [1533, 0]
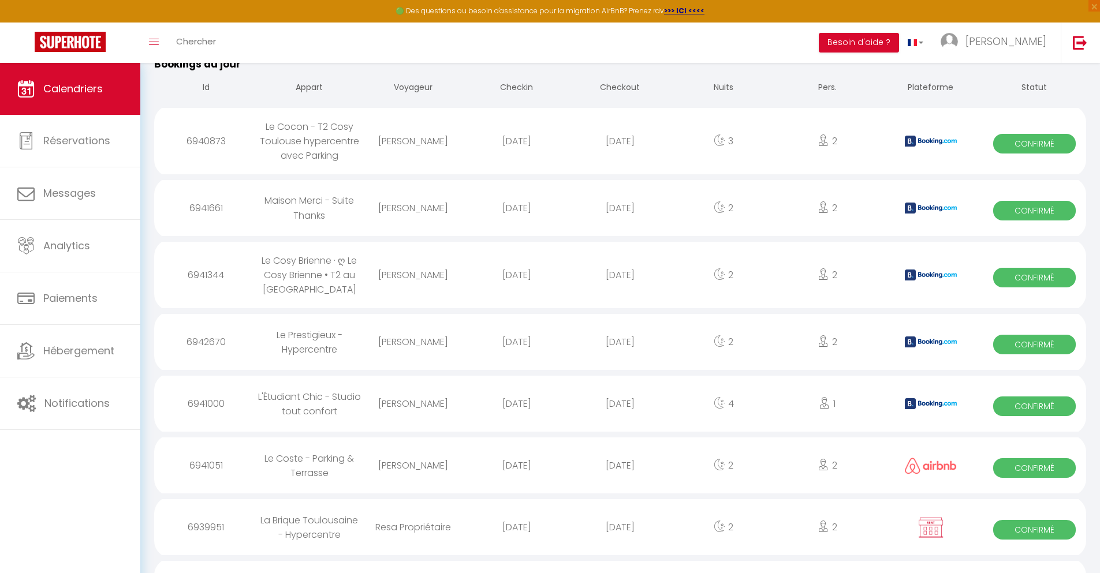
click at [620, 542] on div "[DATE]" at bounding box center [619, 528] width 103 height 38
select select "0"
select select "1"
select select
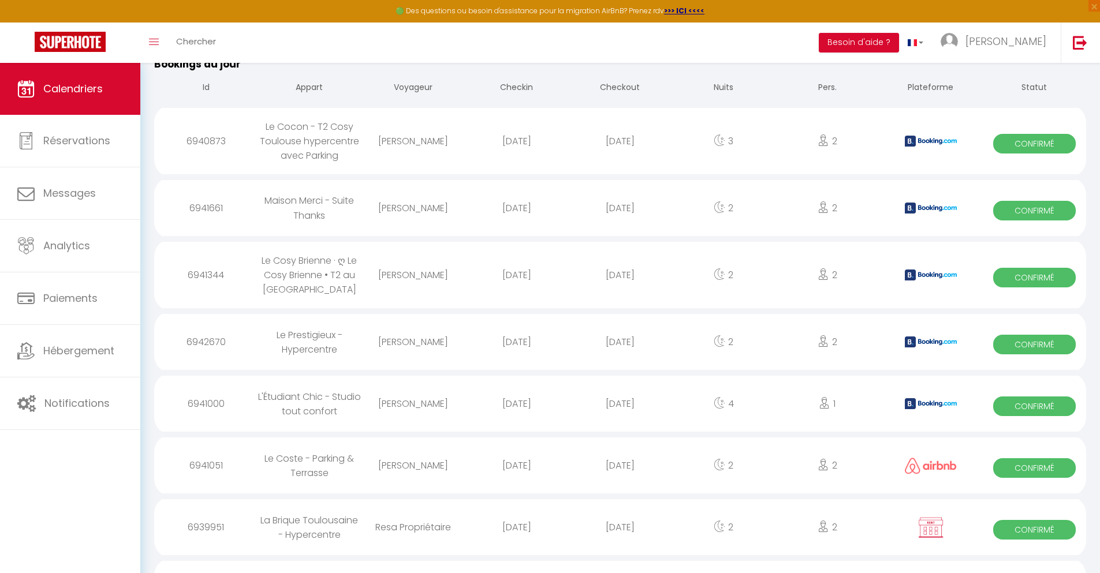
select select
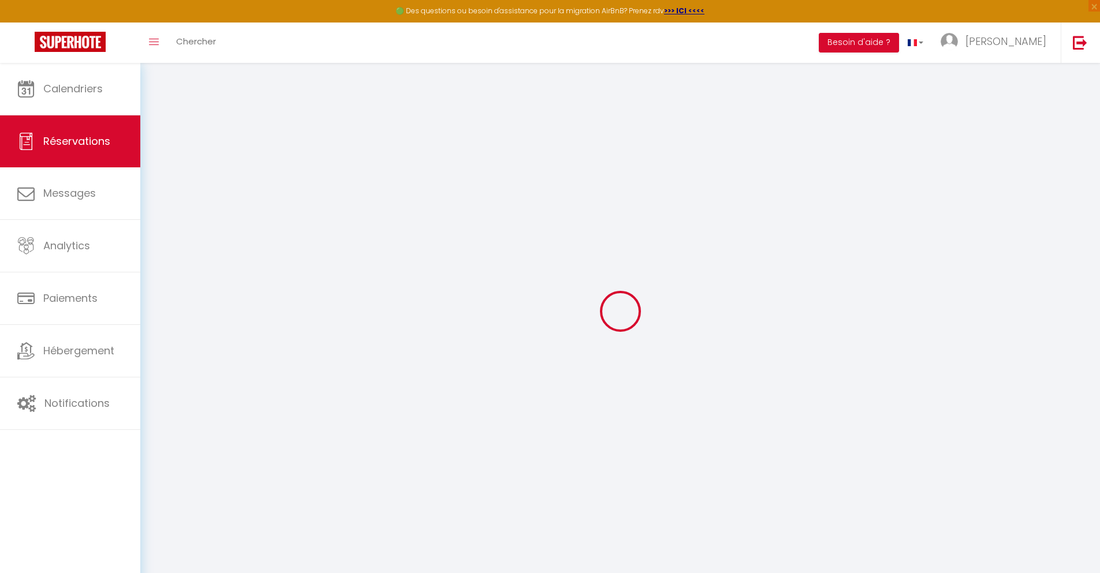
select select
checkbox input "false"
select select
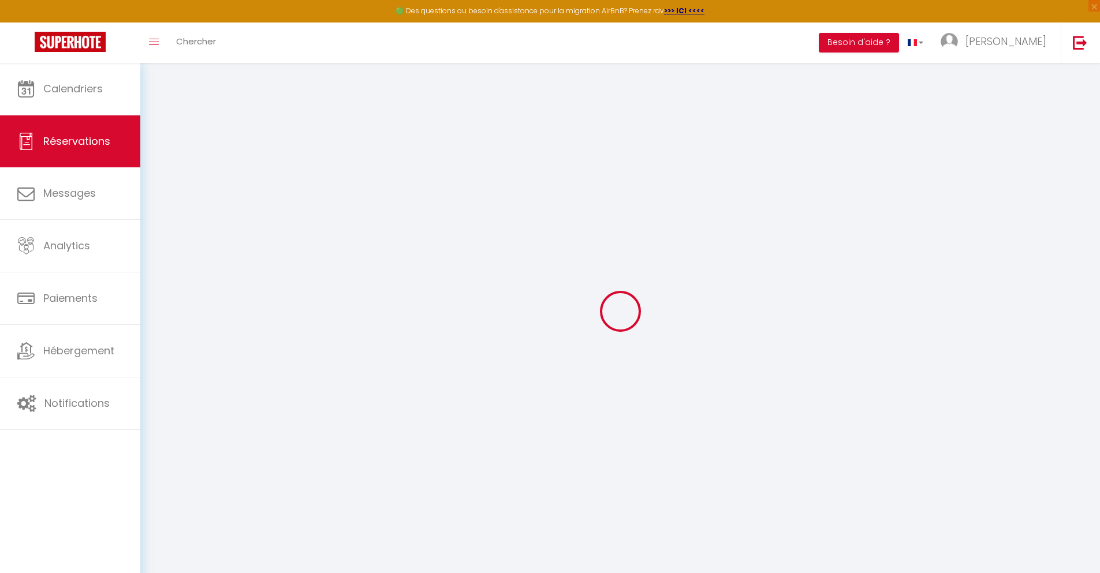
select select
checkbox input "false"
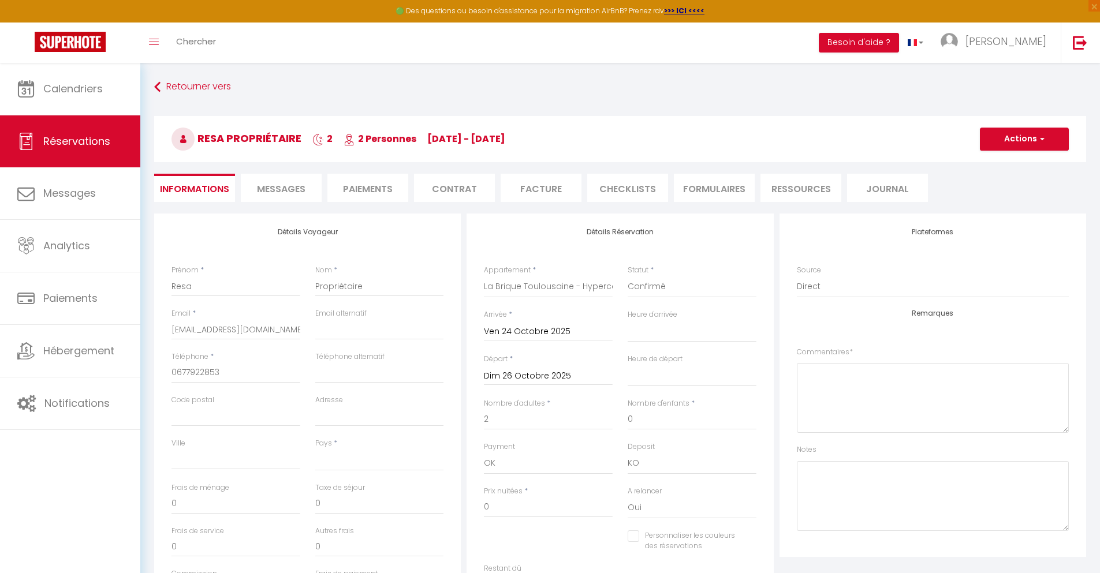
select select
checkbox input "false"
select select "14:00"
select select "11:00"
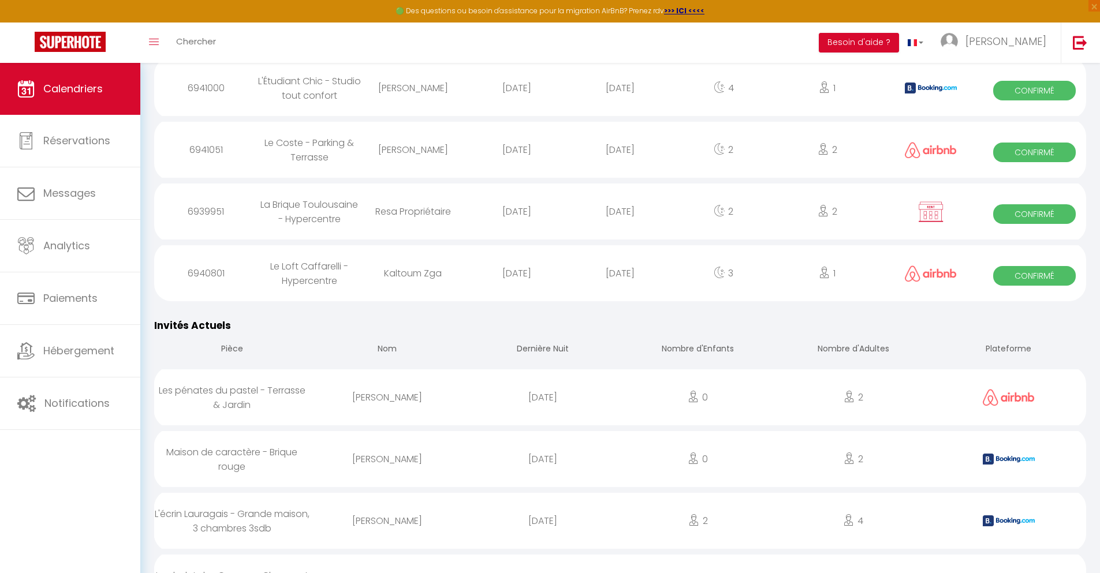
scroll to position [1592, 0]
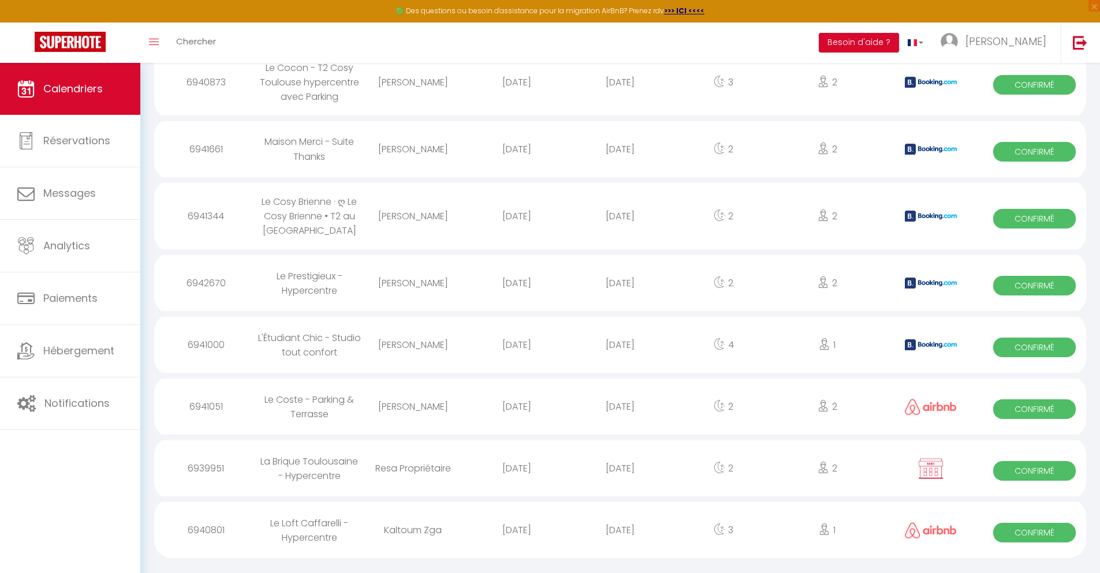
click at [620, 543] on div "[DATE]" at bounding box center [619, 531] width 103 height 38
select select "0"
select select "1"
select select
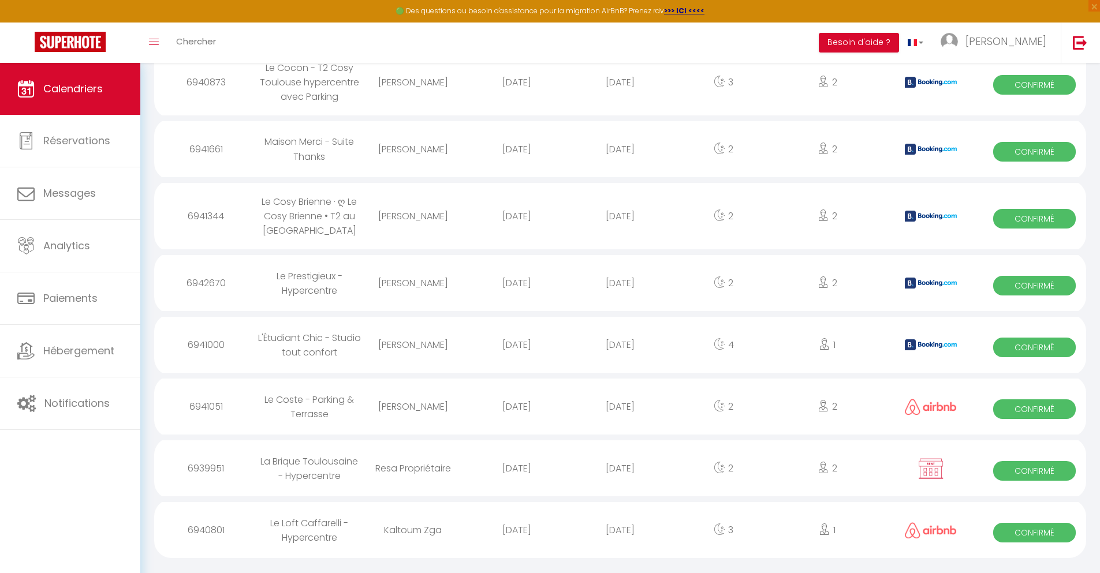
select select
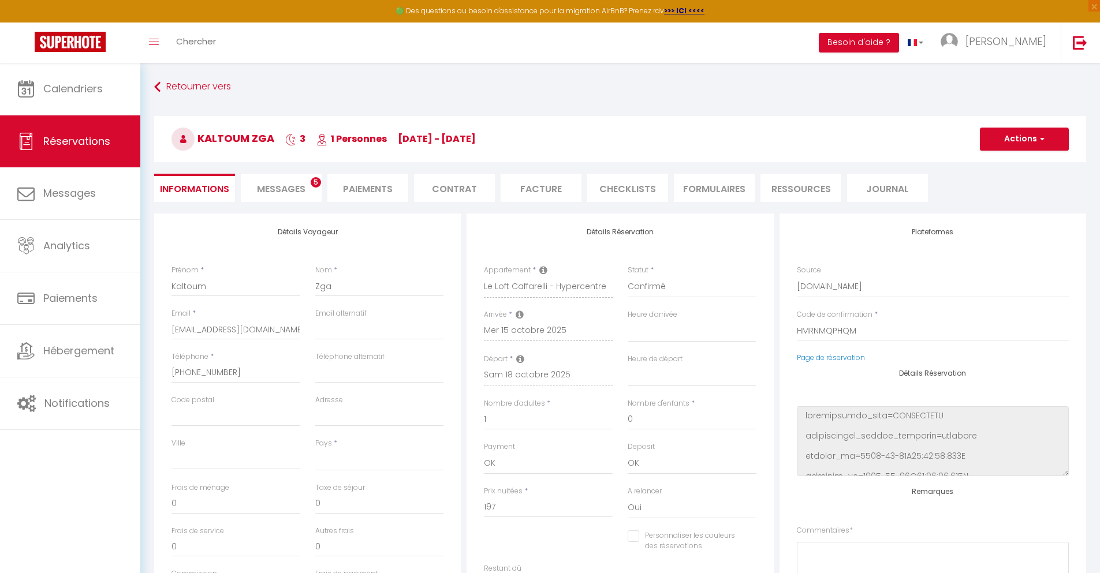
select select
checkbox input "false"
select select
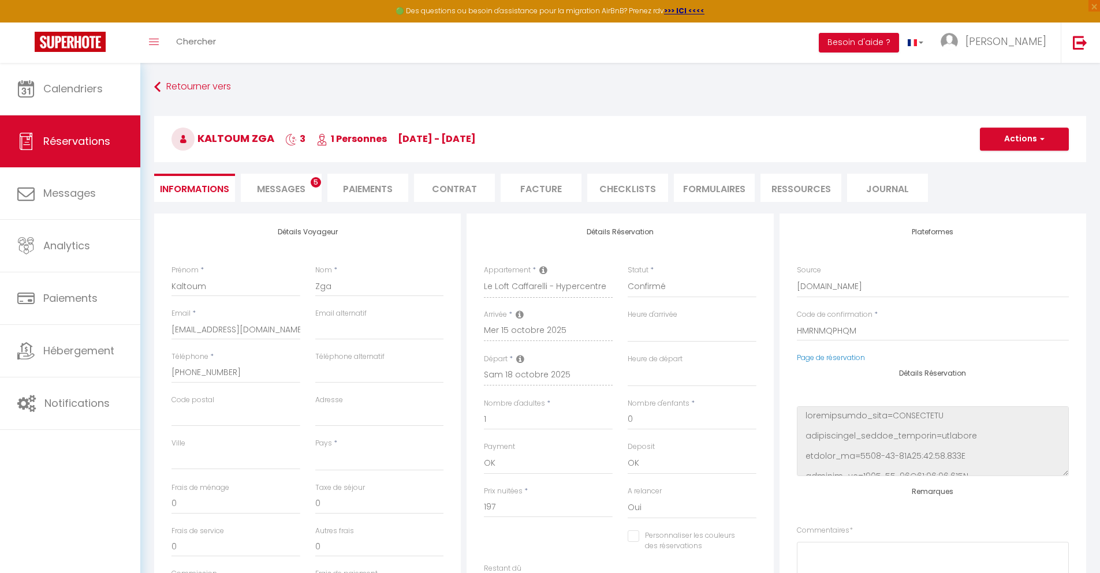
type input "40"
type input "14.18"
select select
checkbox input "false"
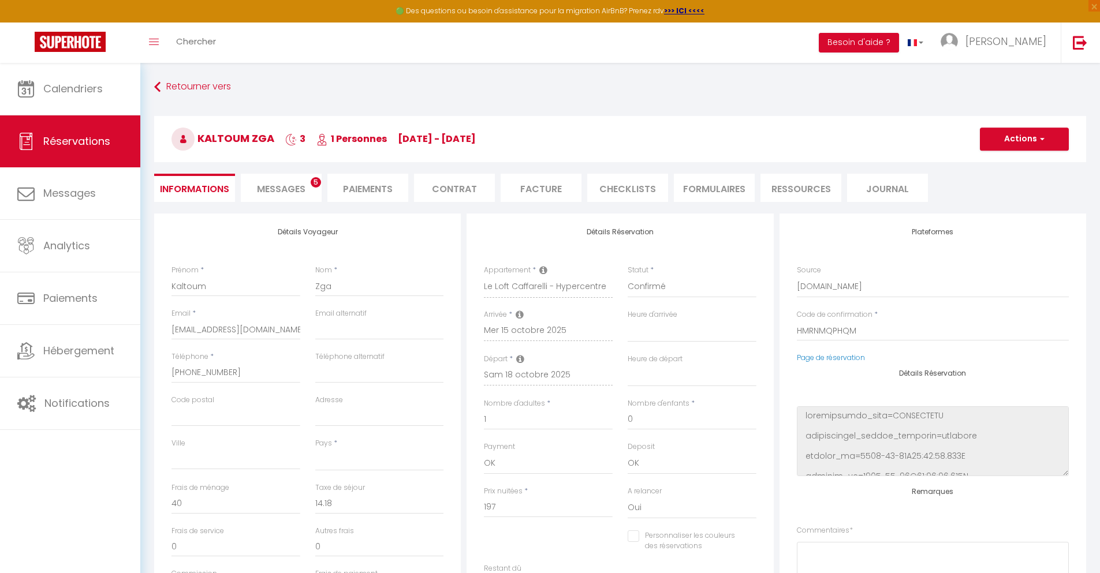
select select
checkbox input "false"
select select
